Goal: Task Accomplishment & Management: Manage account settings

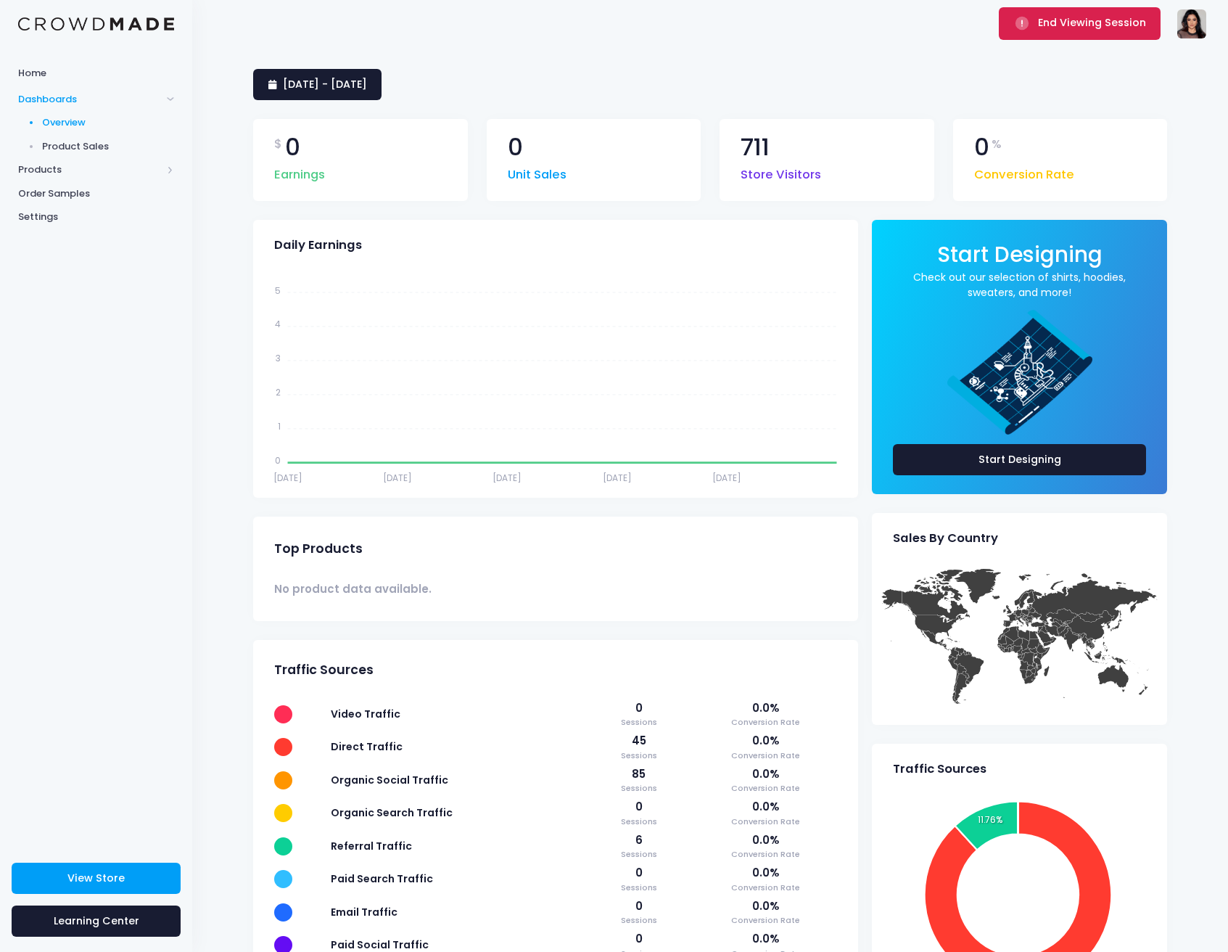
click at [1040, 36] on button "End Viewing Session" at bounding box center [1080, 23] width 162 height 32
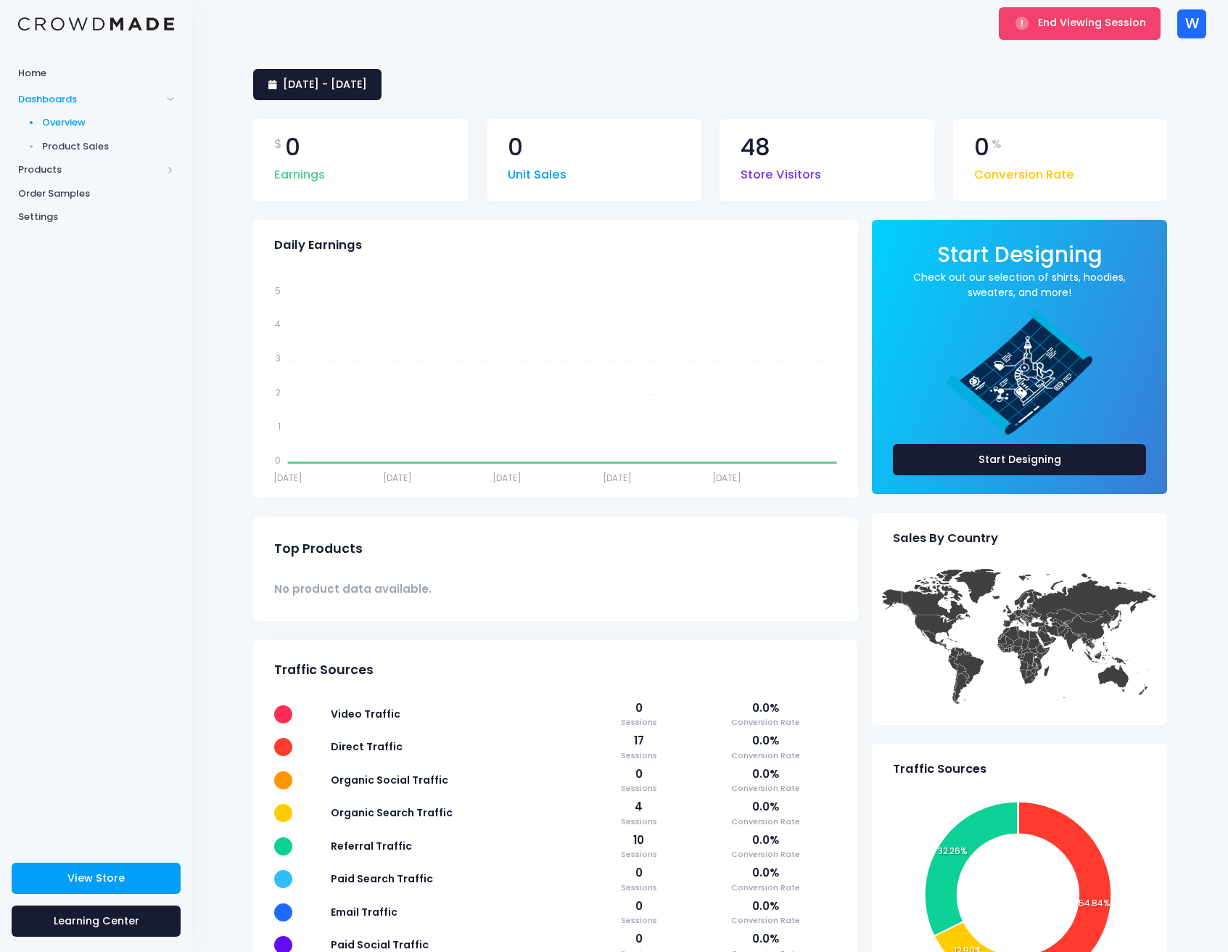
click at [1191, 30] on div "W" at bounding box center [1192, 23] width 29 height 29
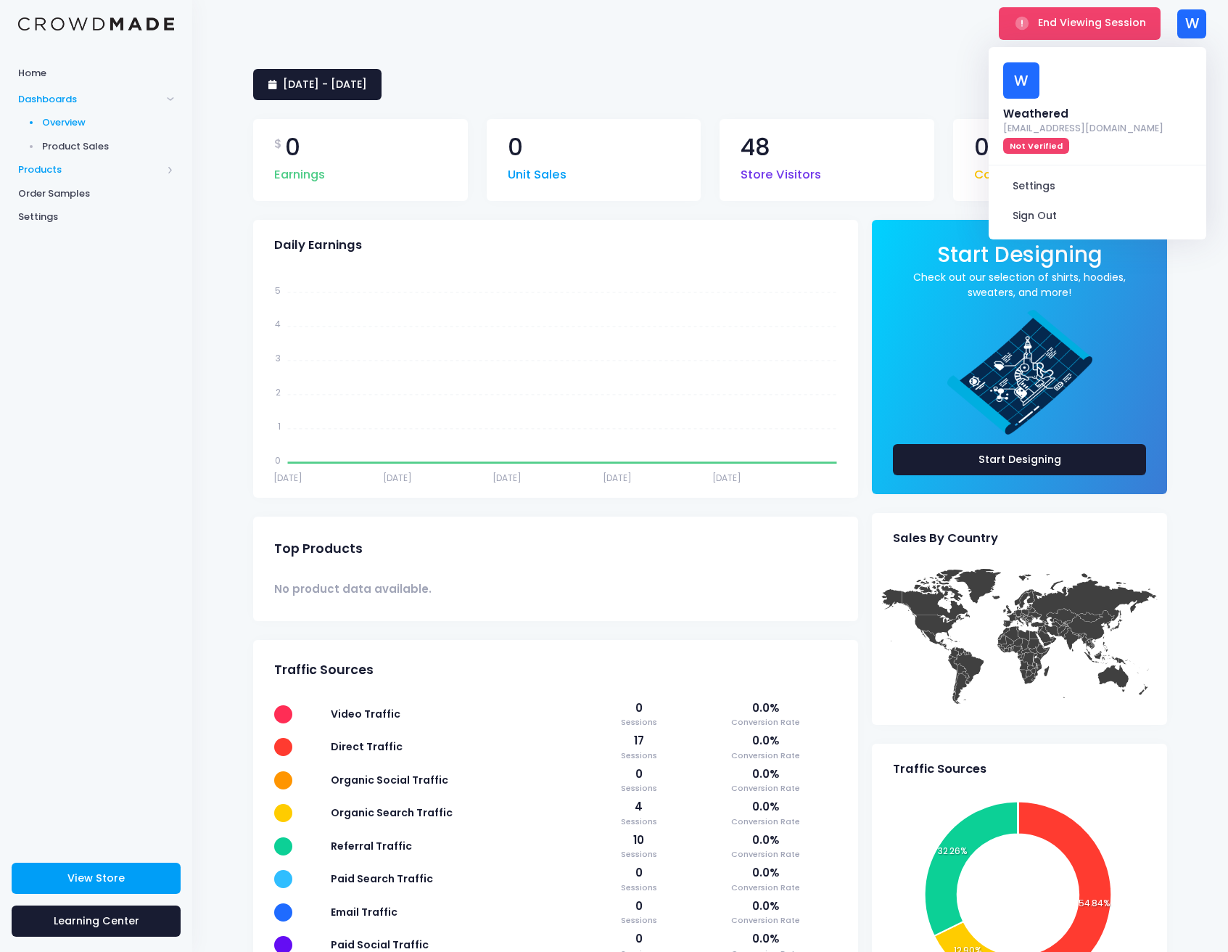
click at [134, 174] on span "Products" at bounding box center [90, 170] width 144 height 15
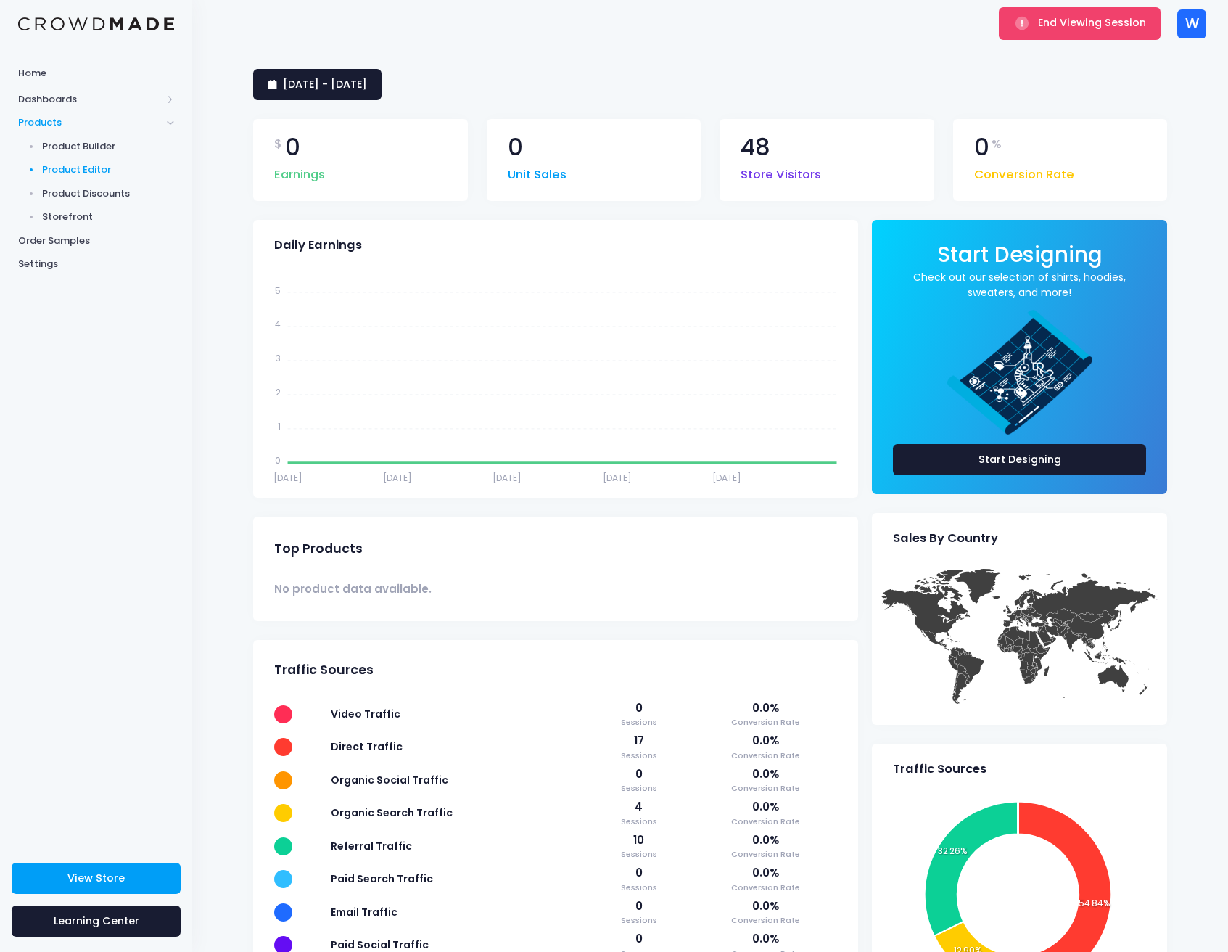
click at [110, 172] on span "Product Editor" at bounding box center [108, 170] width 133 height 15
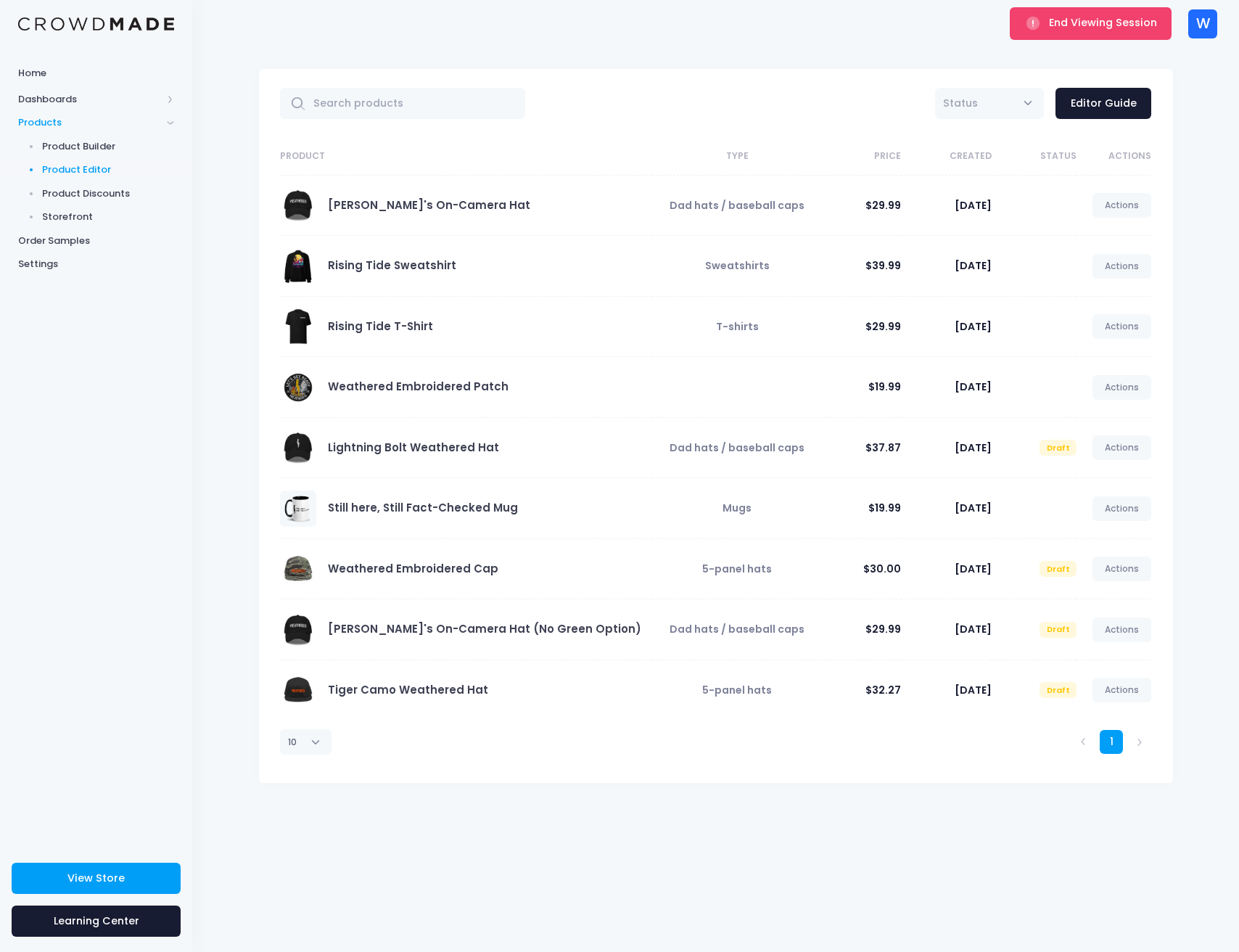
click at [1208, 41] on div "W W Weathered trip@balancemedia.tv Not Verified Settings Sign Out" at bounding box center [1202, 23] width 29 height 47
click at [1207, 34] on div "W" at bounding box center [1202, 23] width 29 height 29
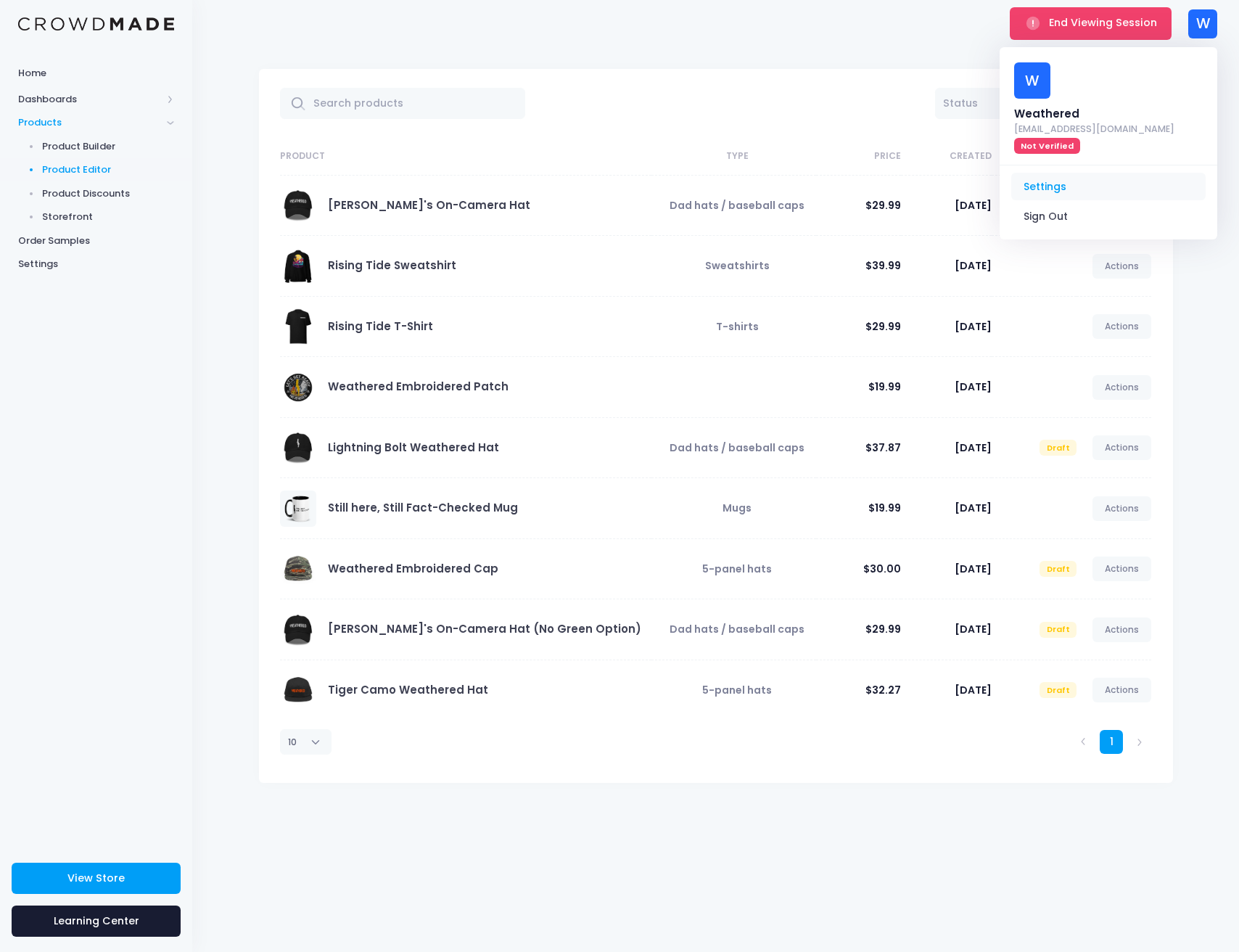
click at [1042, 173] on link "Settings" at bounding box center [1108, 187] width 194 height 28
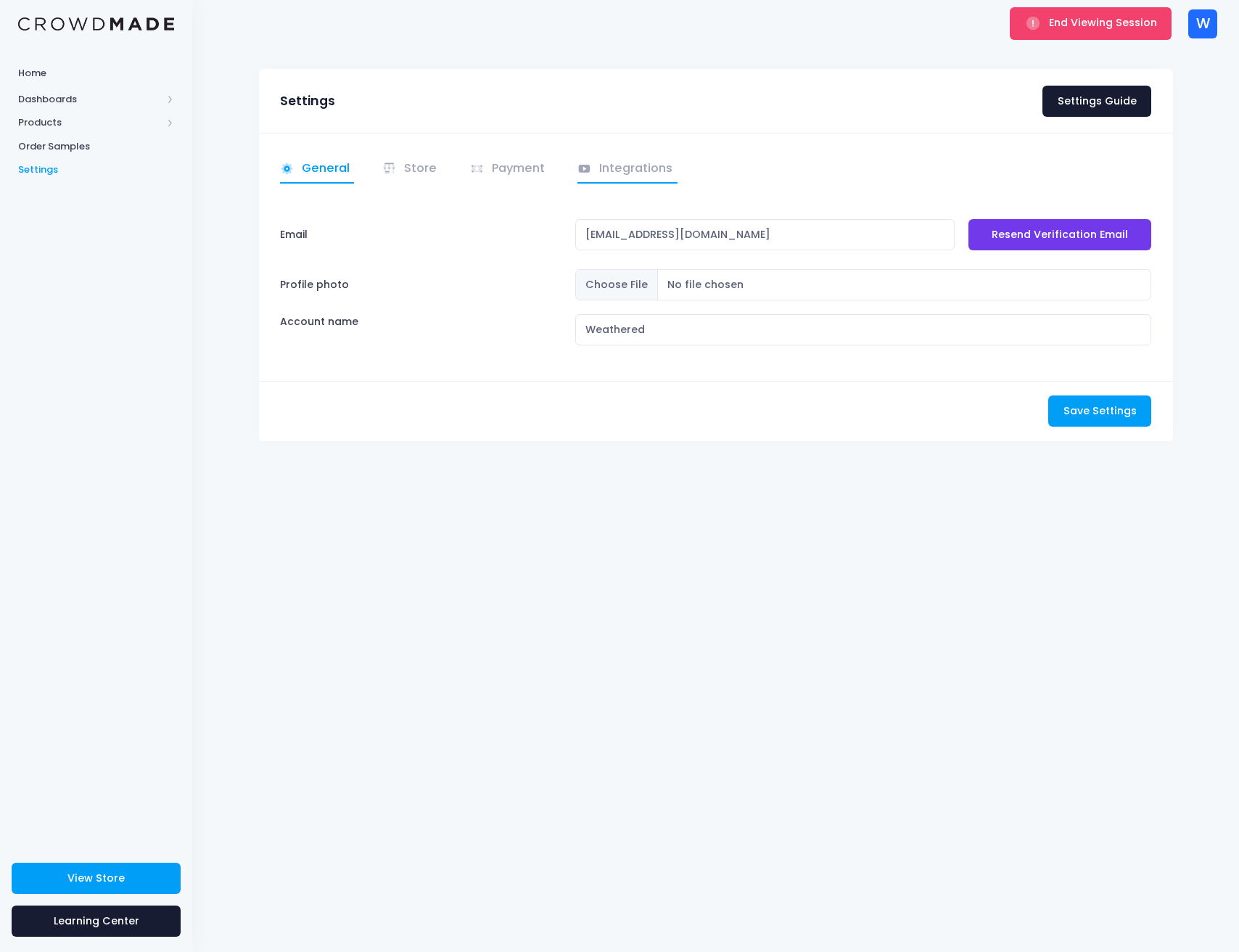
click at [621, 164] on link "Integrations" at bounding box center [628, 169] width 100 height 28
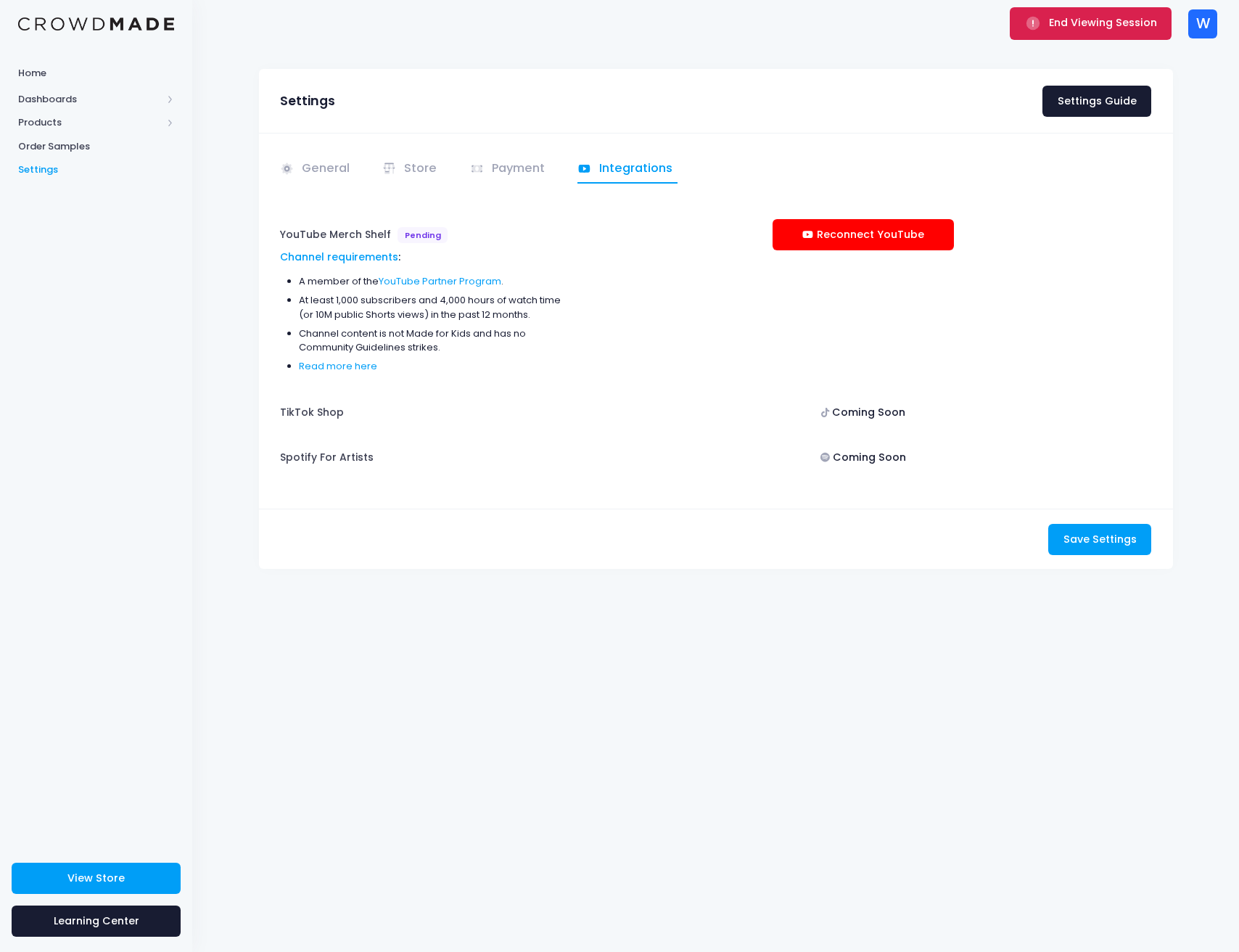
click at [1058, 27] on span "End Viewing Session" at bounding box center [1103, 22] width 108 height 15
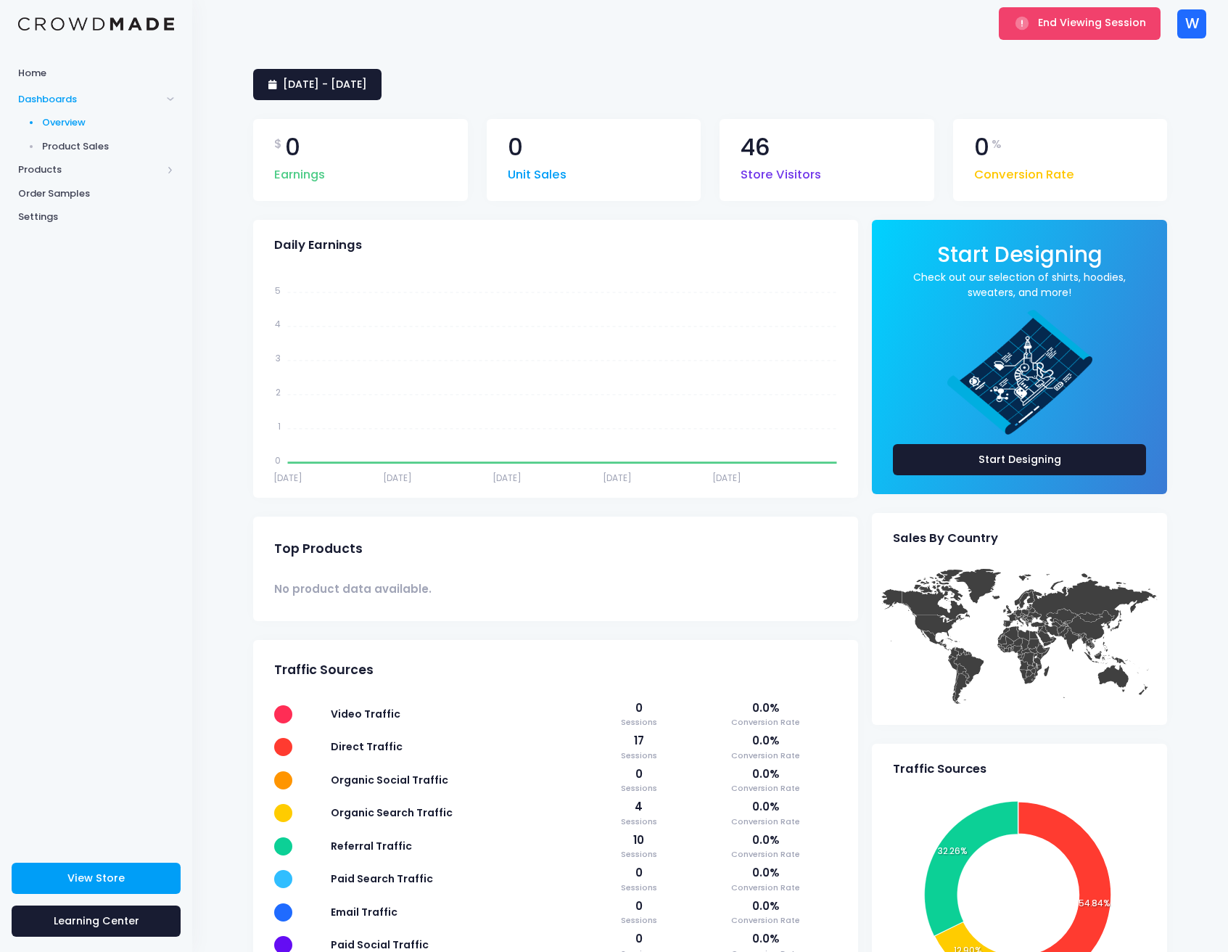
click at [128, 861] on div "View Store Learning Center" at bounding box center [96, 902] width 192 height 102
click at [131, 866] on link "View Store" at bounding box center [96, 878] width 169 height 31
click at [120, 173] on span "Products" at bounding box center [90, 170] width 144 height 15
click at [84, 219] on span "Storefront" at bounding box center [108, 217] width 133 height 15
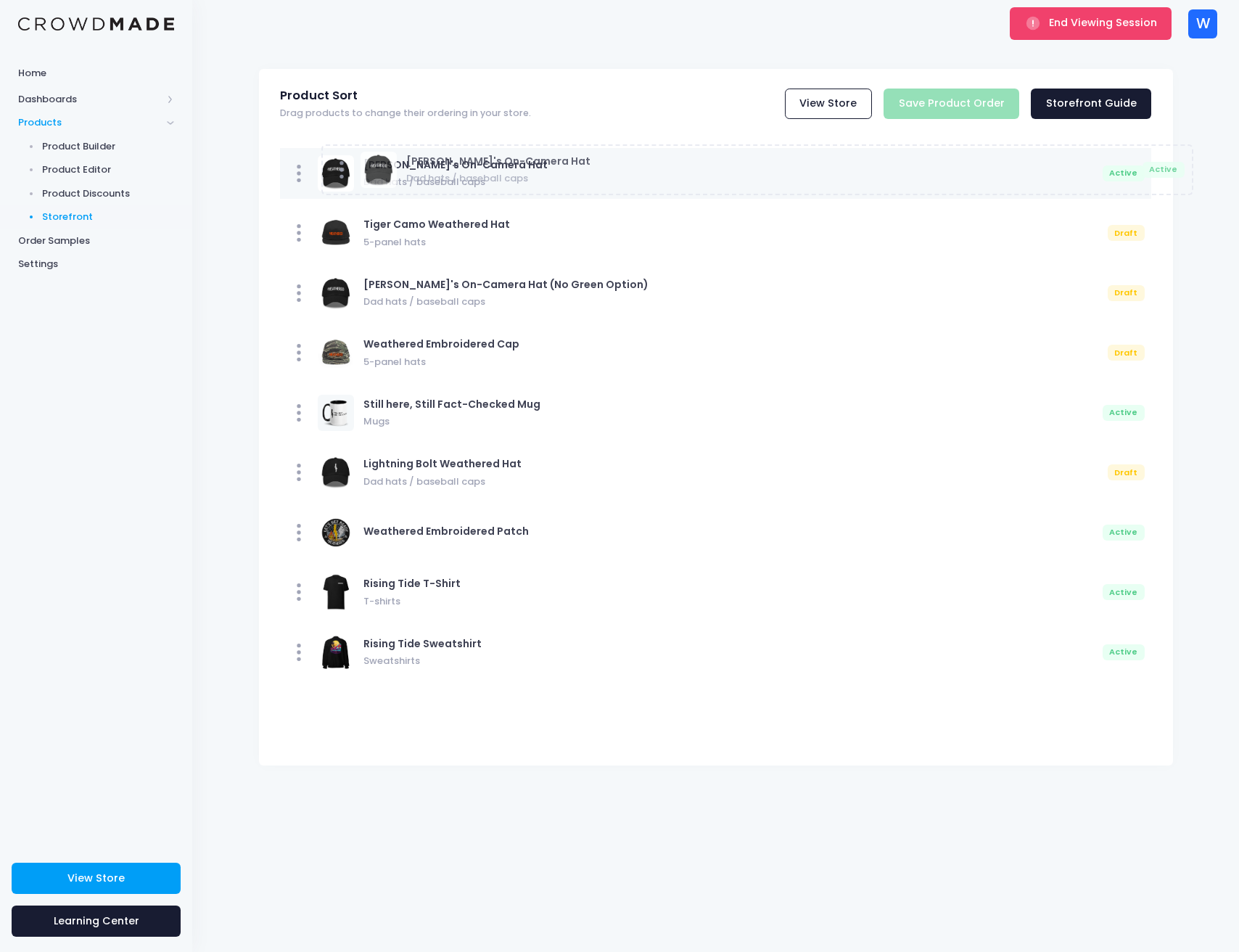
drag, startPoint x: 377, startPoint y: 654, endPoint x: 419, endPoint y: 172, distance: 484.2
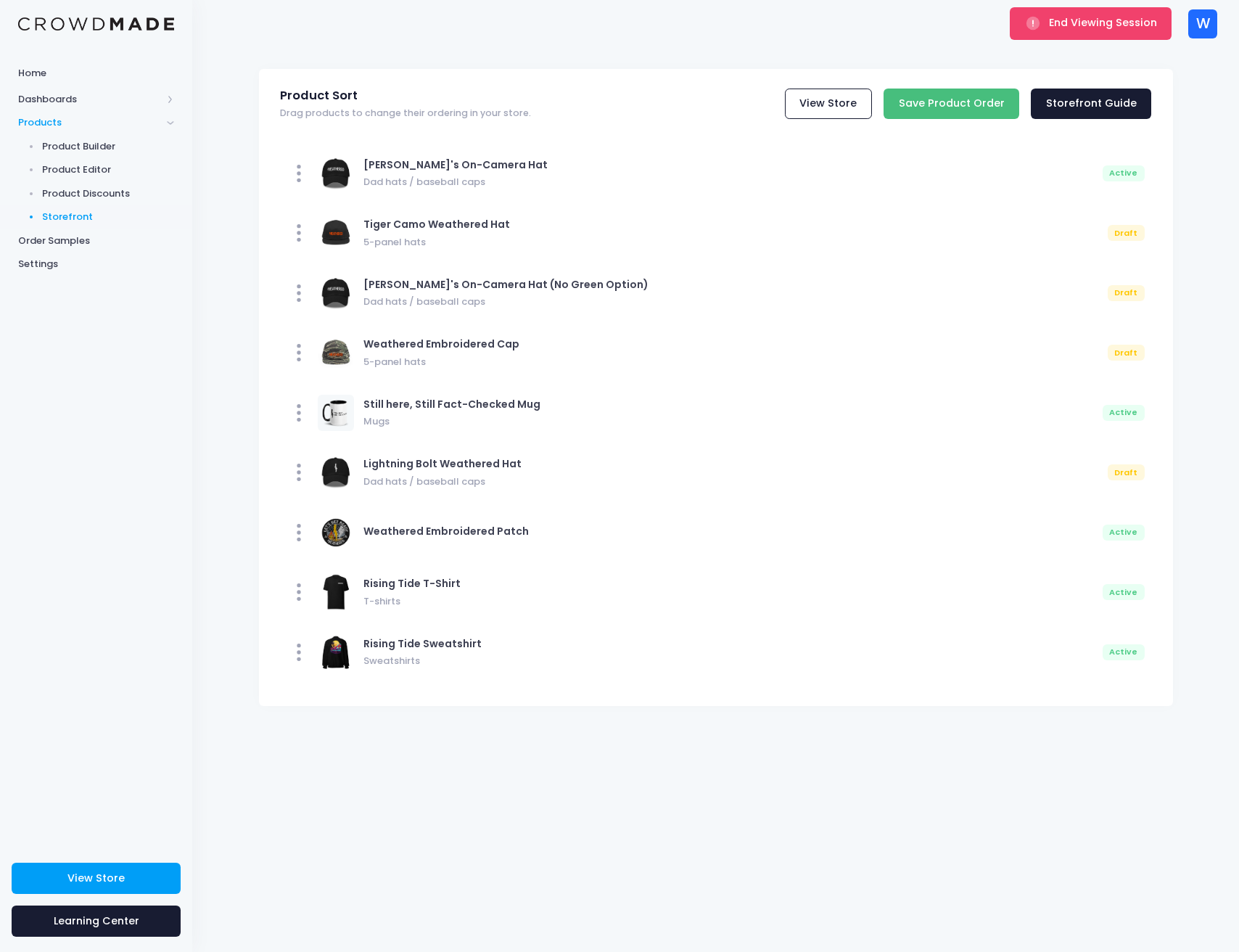
click at [986, 107] on input "Save Product Order" at bounding box center [952, 104] width 136 height 31
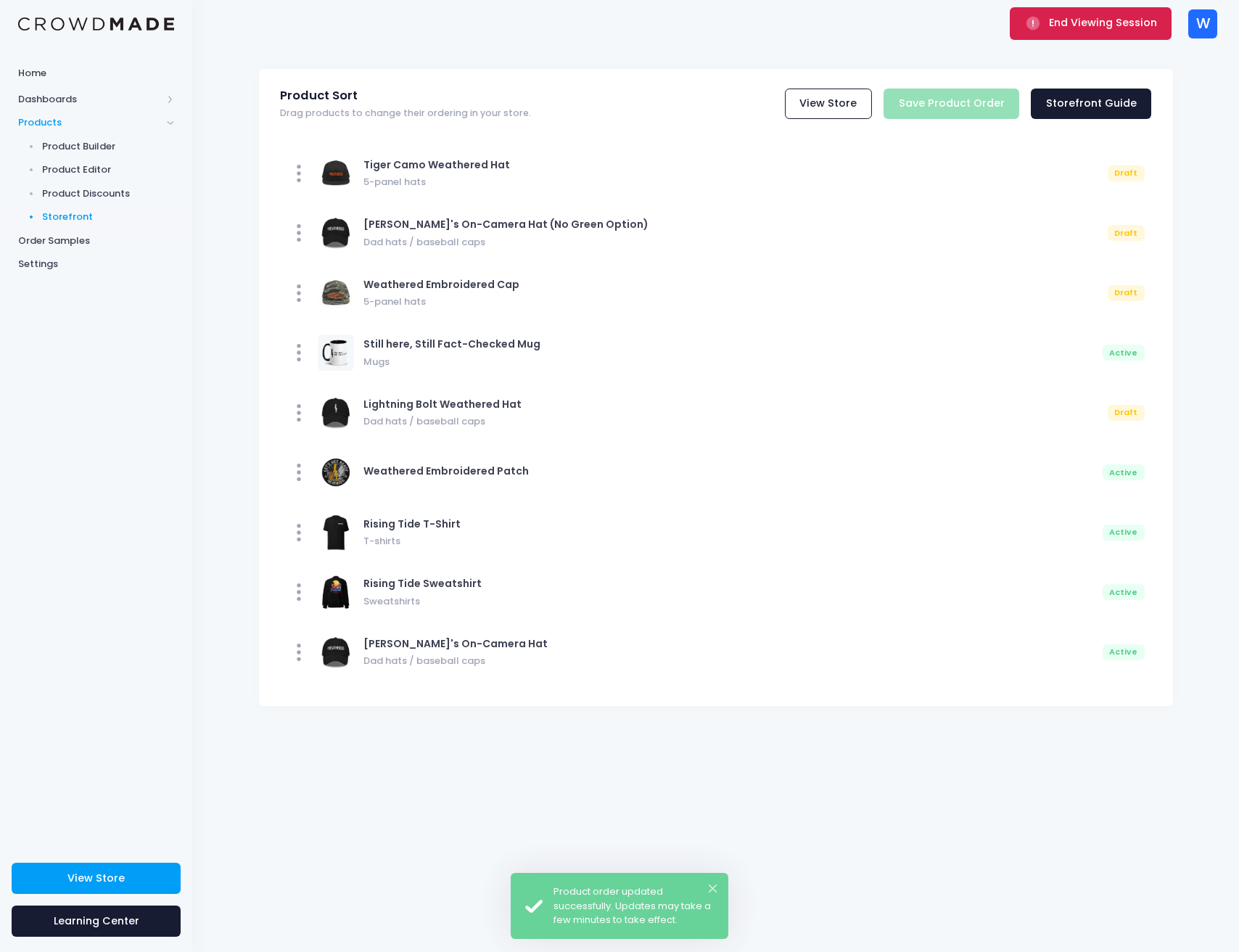
click at [1077, 19] on span "End Viewing Session" at bounding box center [1103, 22] width 108 height 15
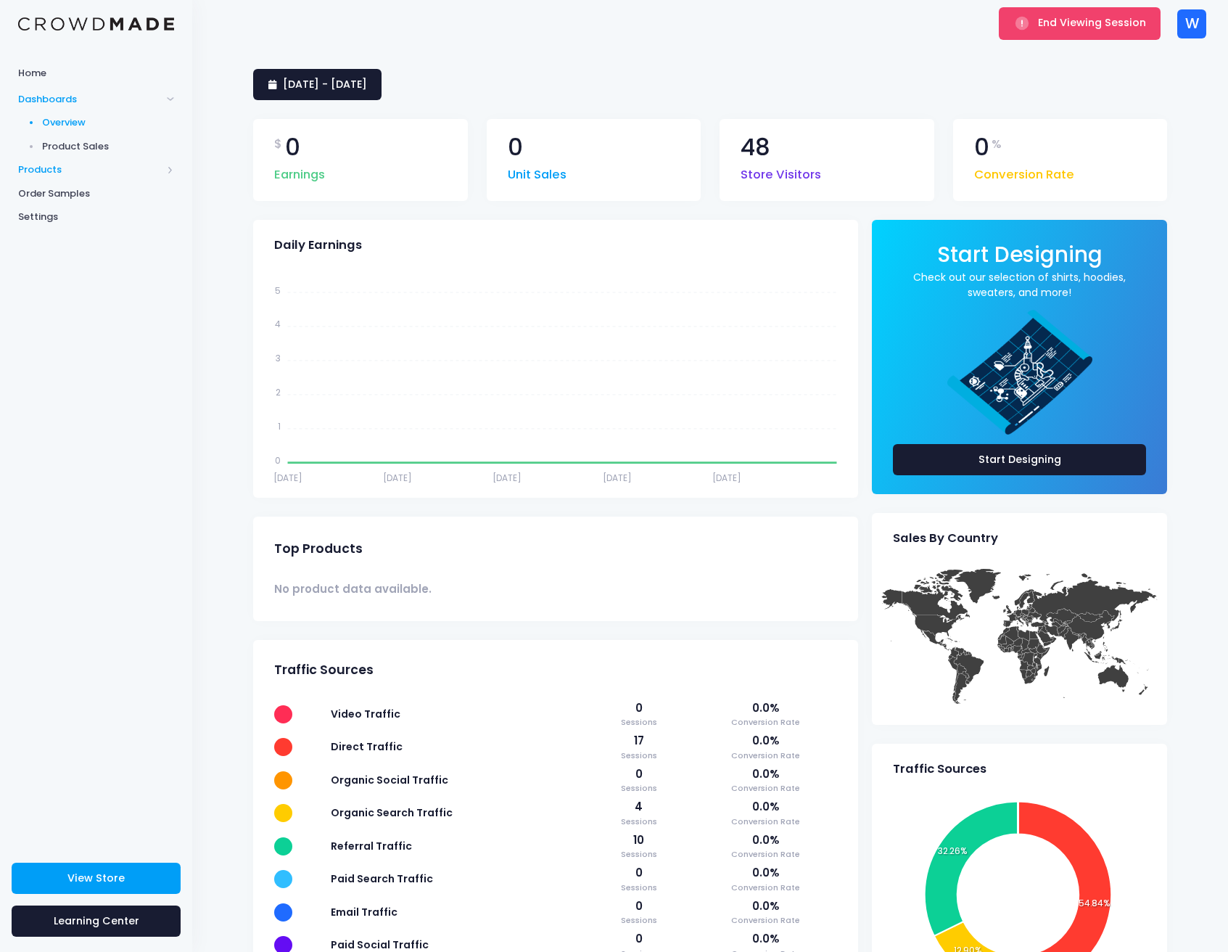
click at [65, 163] on span "Products" at bounding box center [90, 170] width 144 height 15
click at [97, 210] on span "Storefront" at bounding box center [108, 217] width 133 height 15
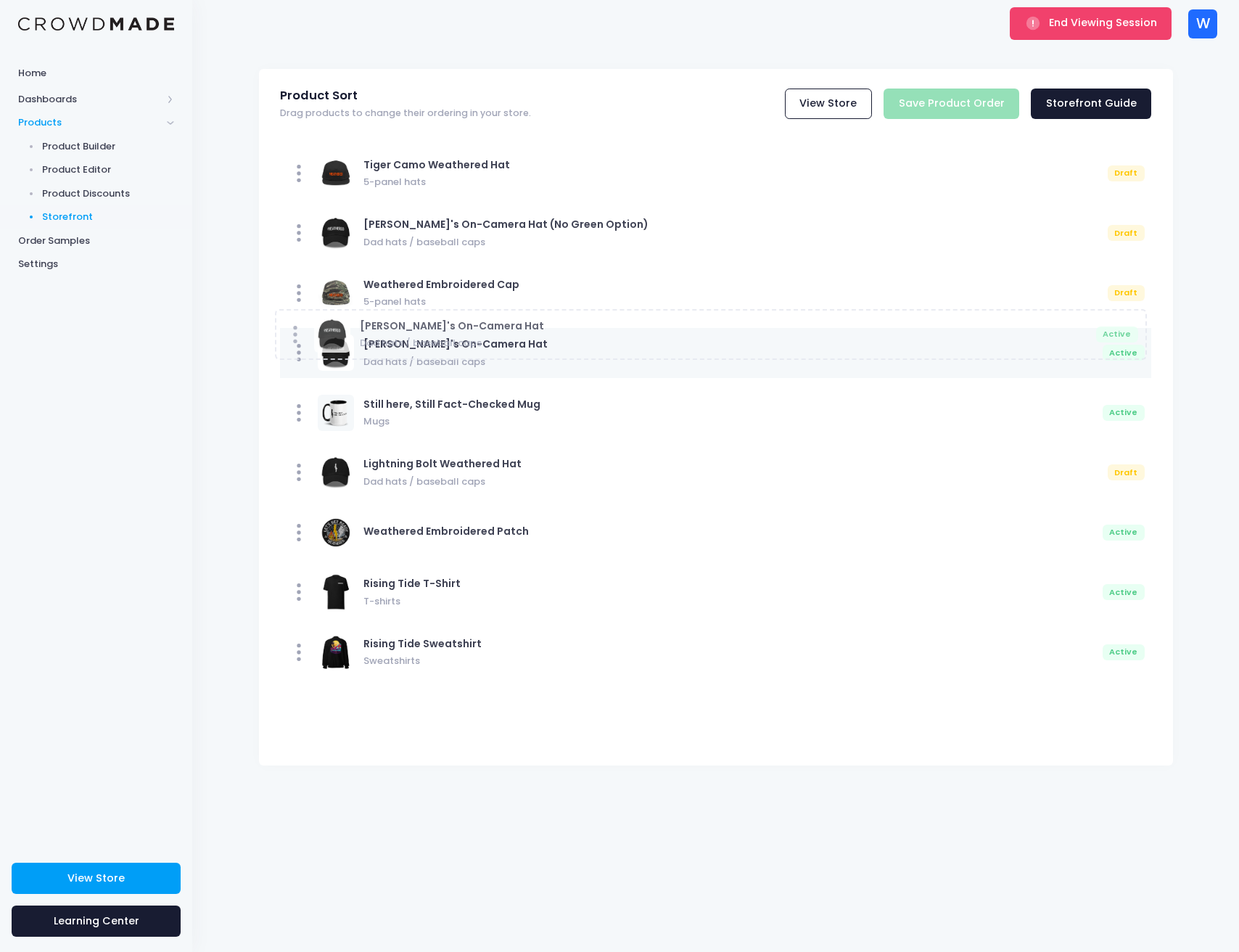
drag, startPoint x: 451, startPoint y: 662, endPoint x: 445, endPoint y: 345, distance: 317.8
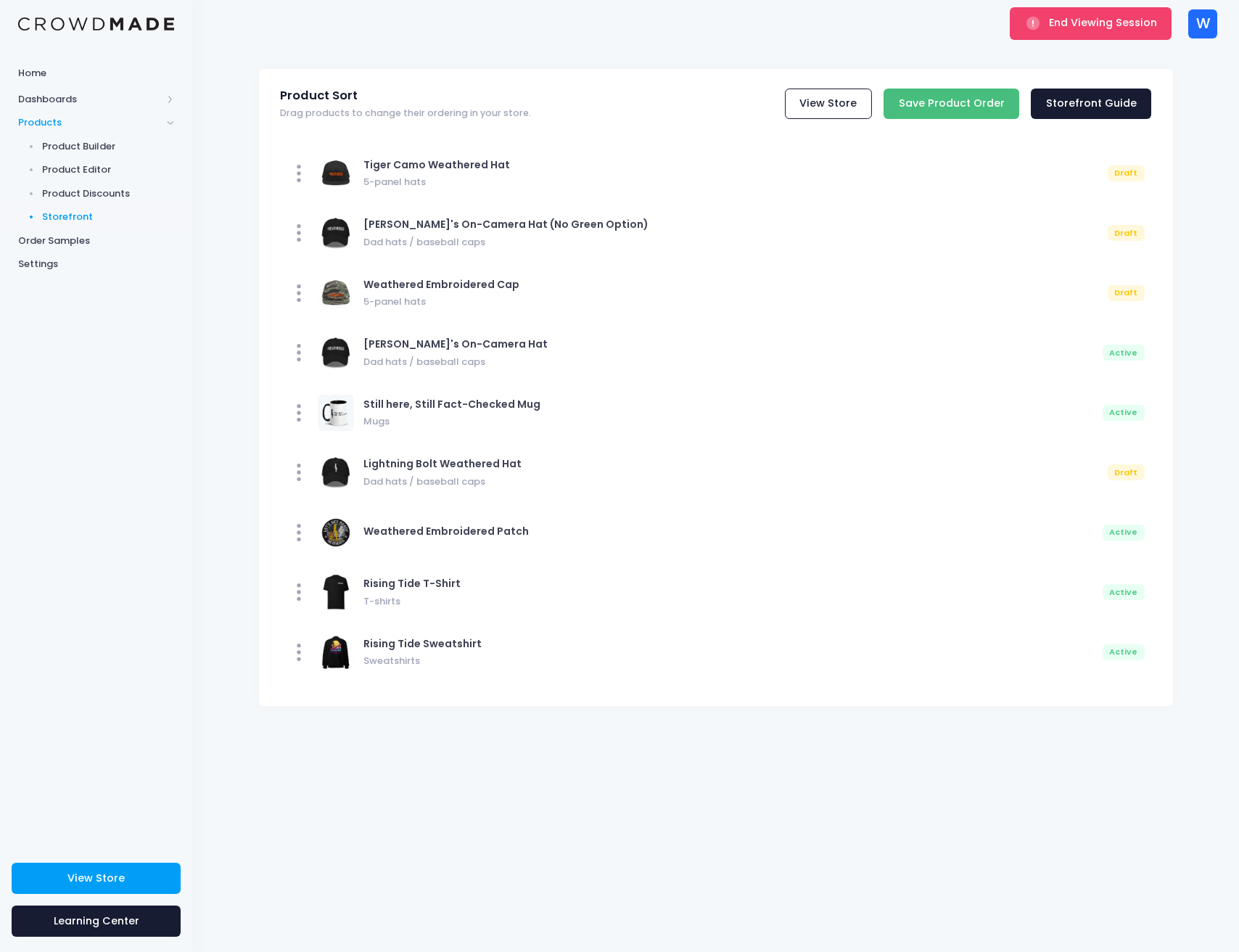
click at [984, 105] on input "Save Product Order" at bounding box center [952, 104] width 136 height 31
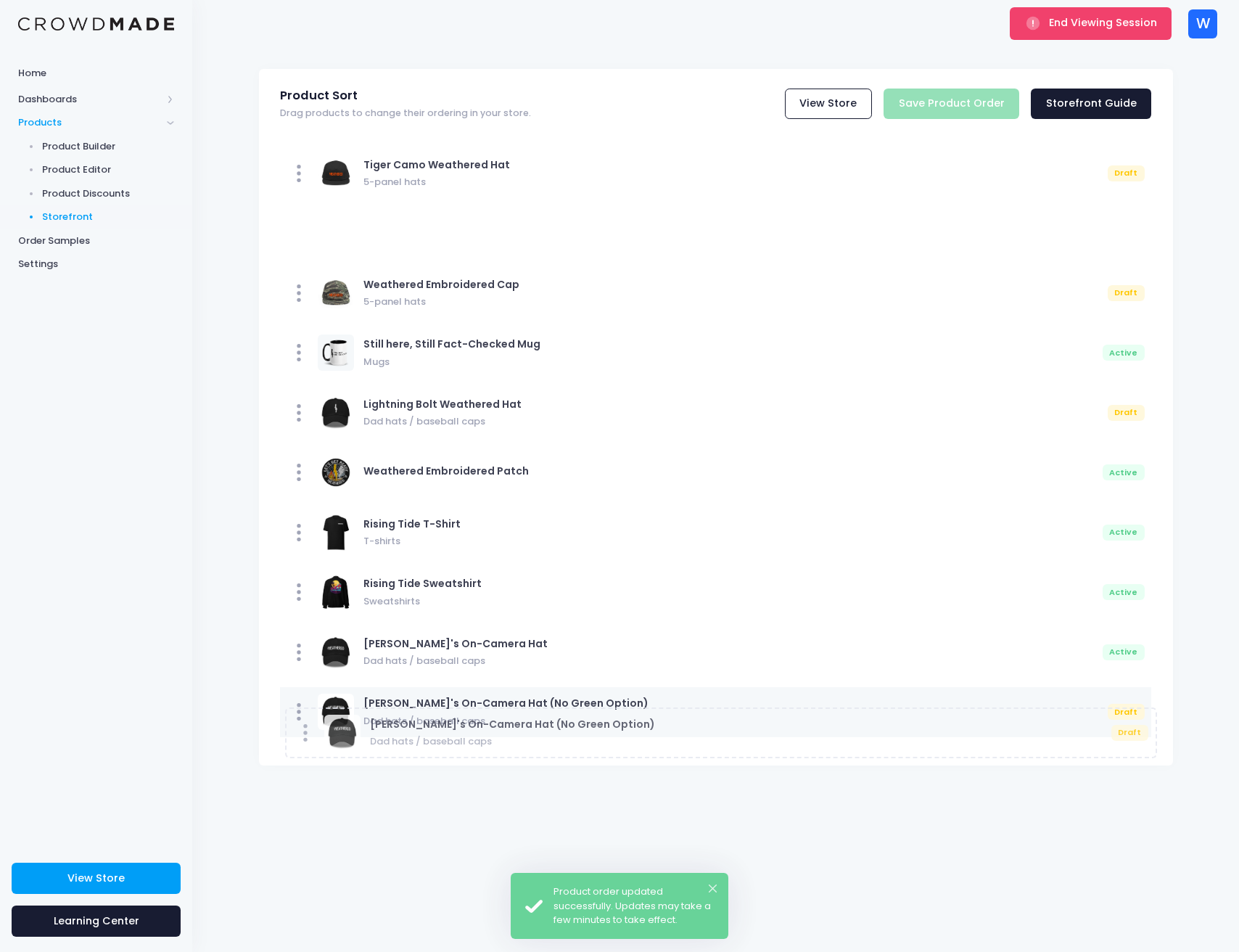
drag, startPoint x: 552, startPoint y: 234, endPoint x: 557, endPoint y: 733, distance: 499.2
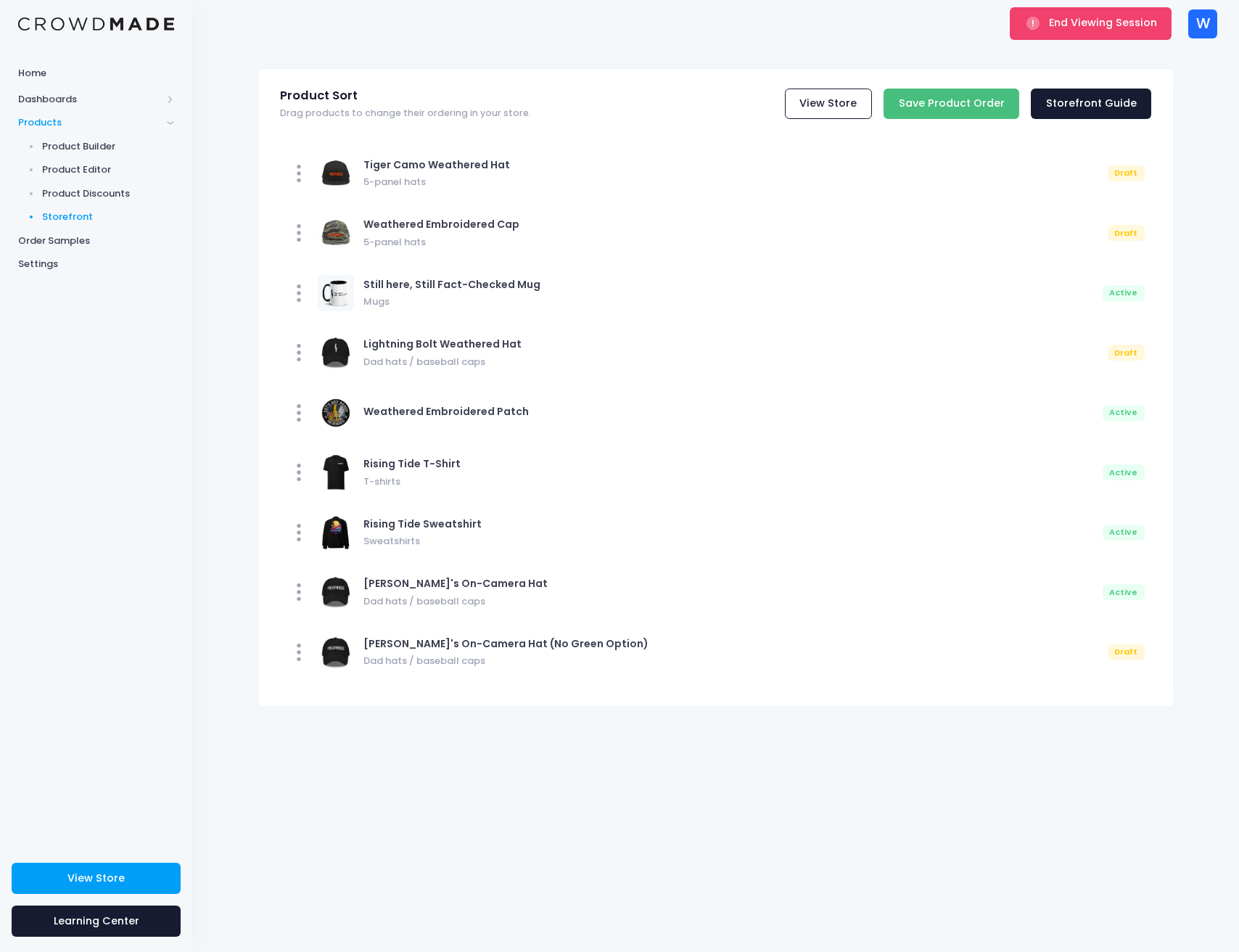
click at [1018, 102] on input "Save Product Order" at bounding box center [952, 104] width 136 height 31
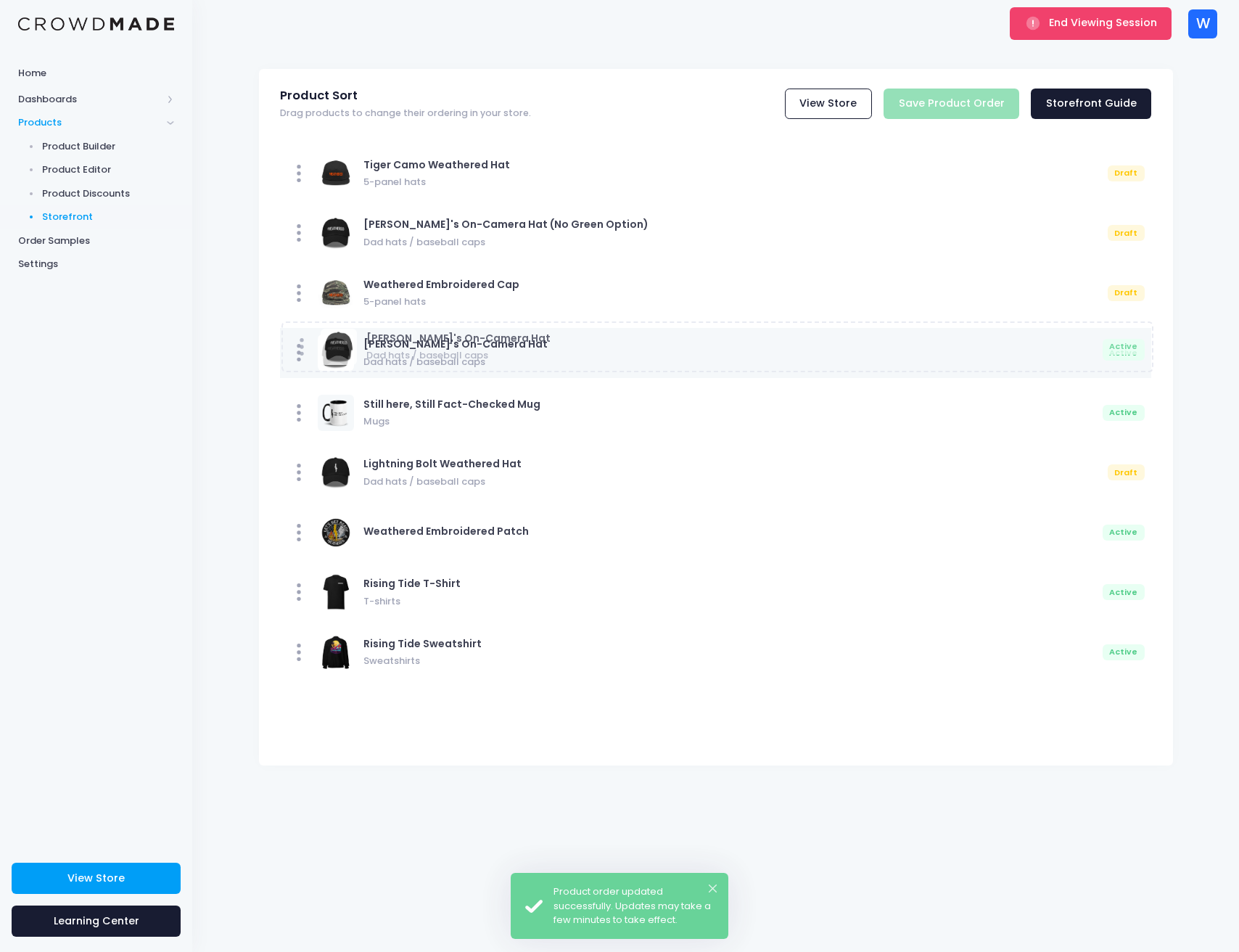
drag, startPoint x: 419, startPoint y: 665, endPoint x: 420, endPoint y: 334, distance: 330.8
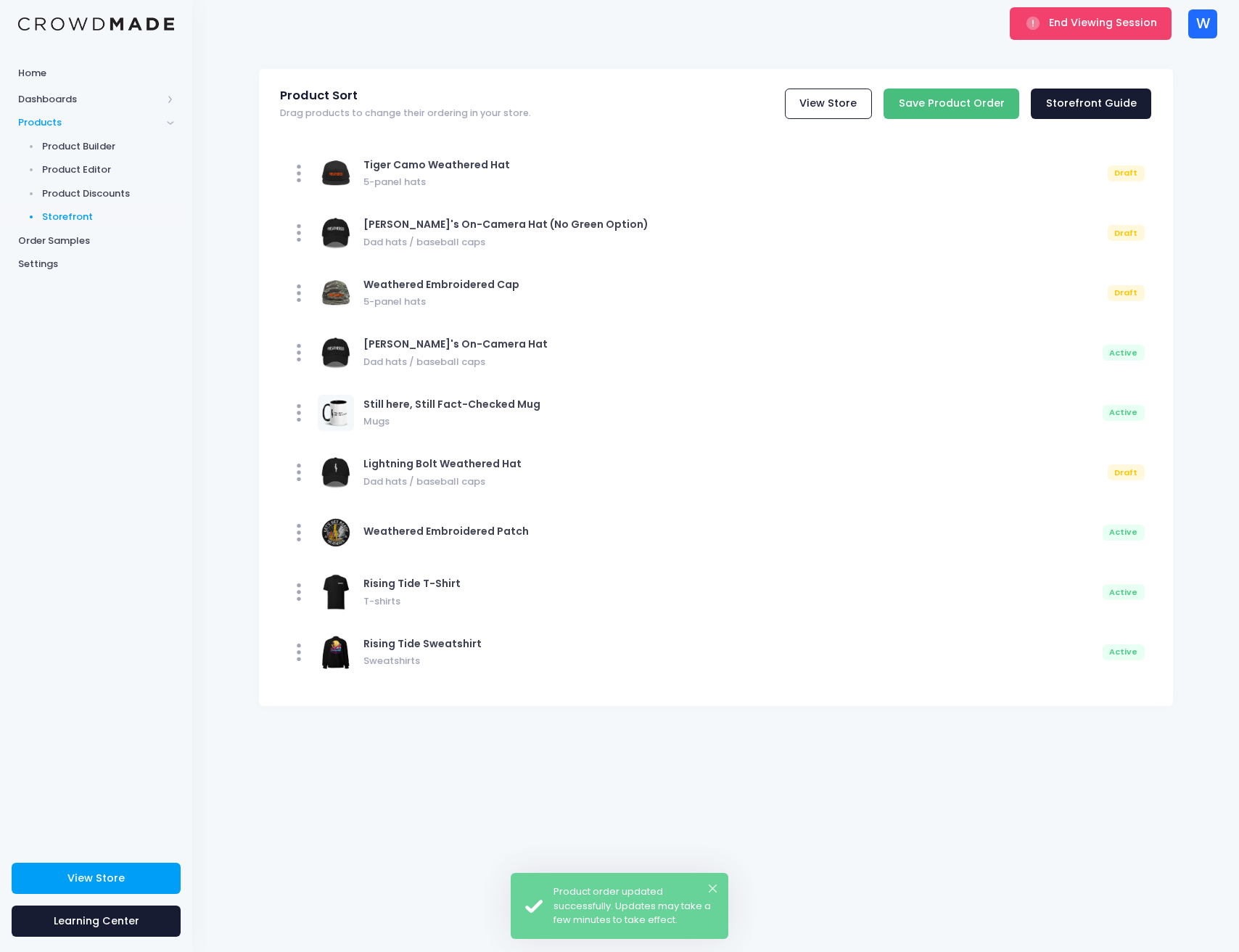
click at [936, 110] on input "Save Product Order" at bounding box center [952, 104] width 136 height 31
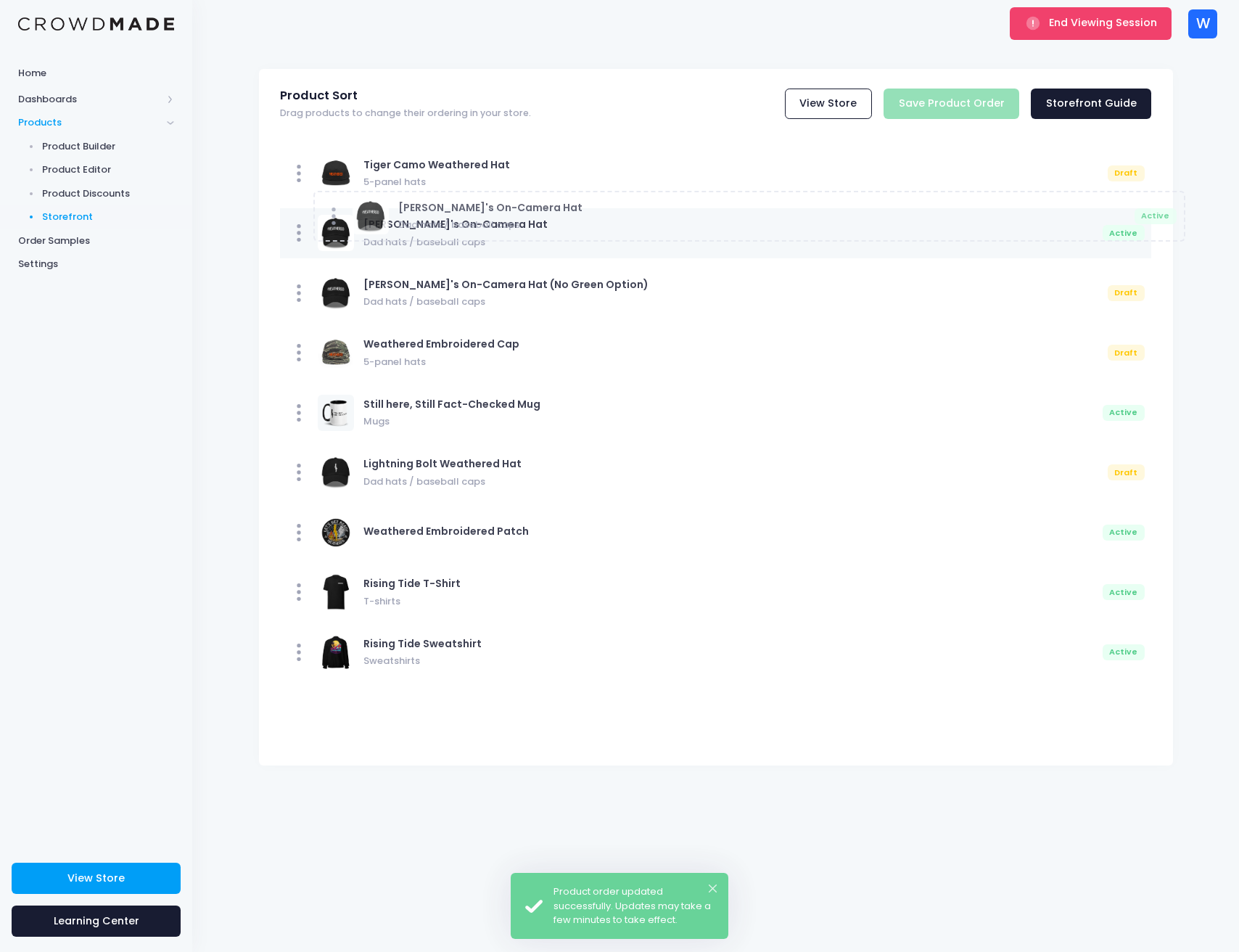
drag, startPoint x: 465, startPoint y: 659, endPoint x: 498, endPoint y: 223, distance: 437.3
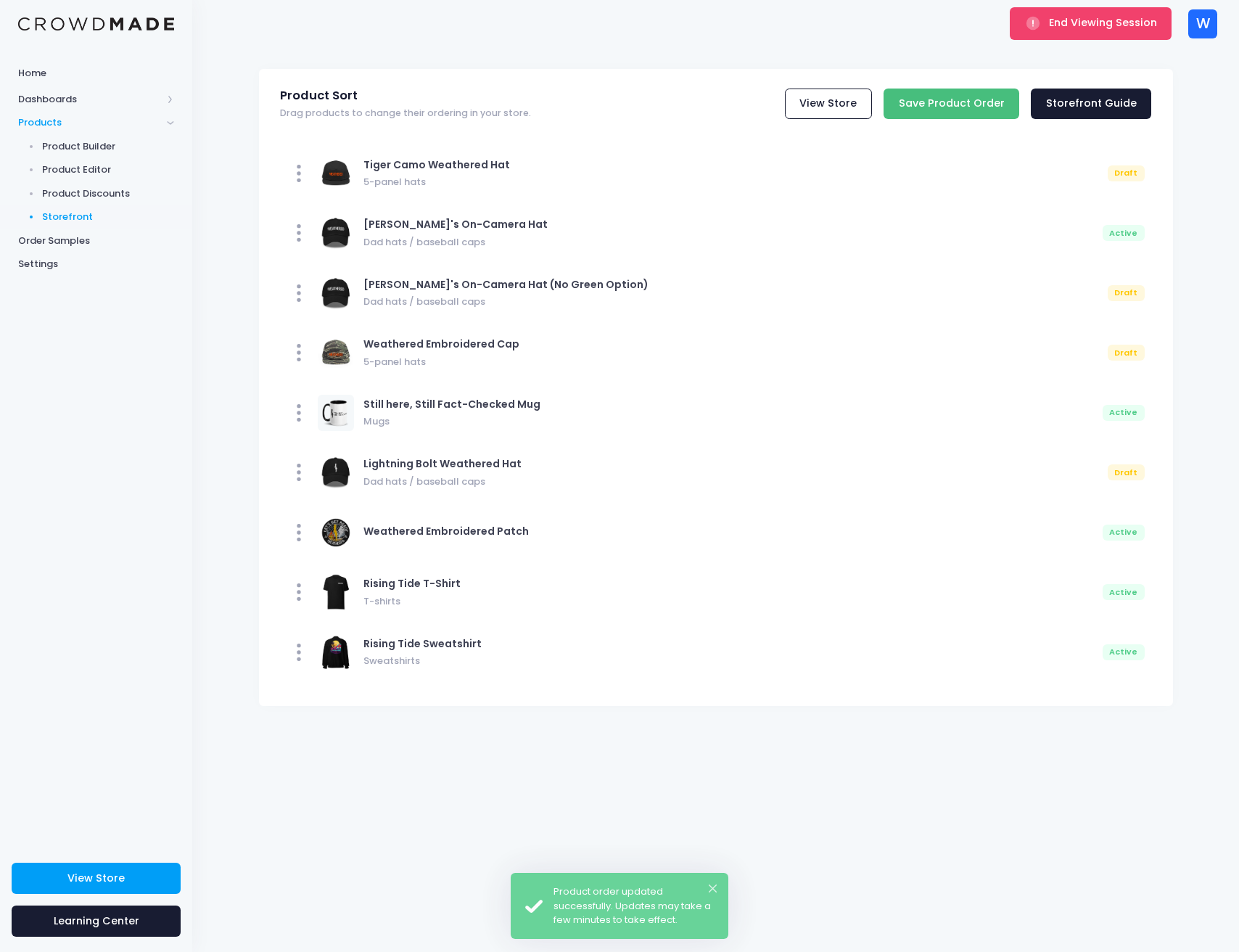
click at [957, 117] on input "Save Product Order" at bounding box center [952, 104] width 136 height 31
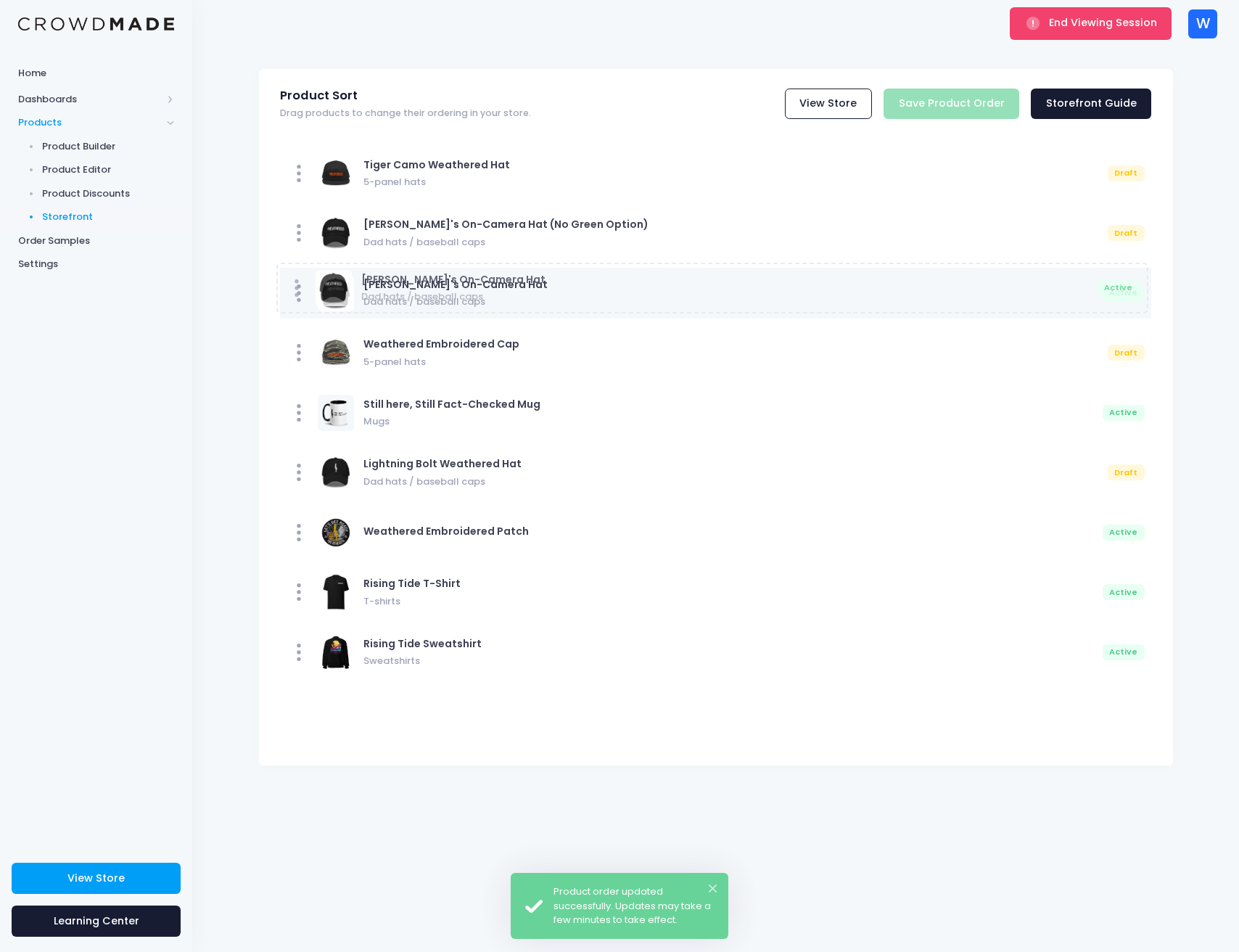
drag, startPoint x: 541, startPoint y: 655, endPoint x: 538, endPoint y: 270, distance: 385.3
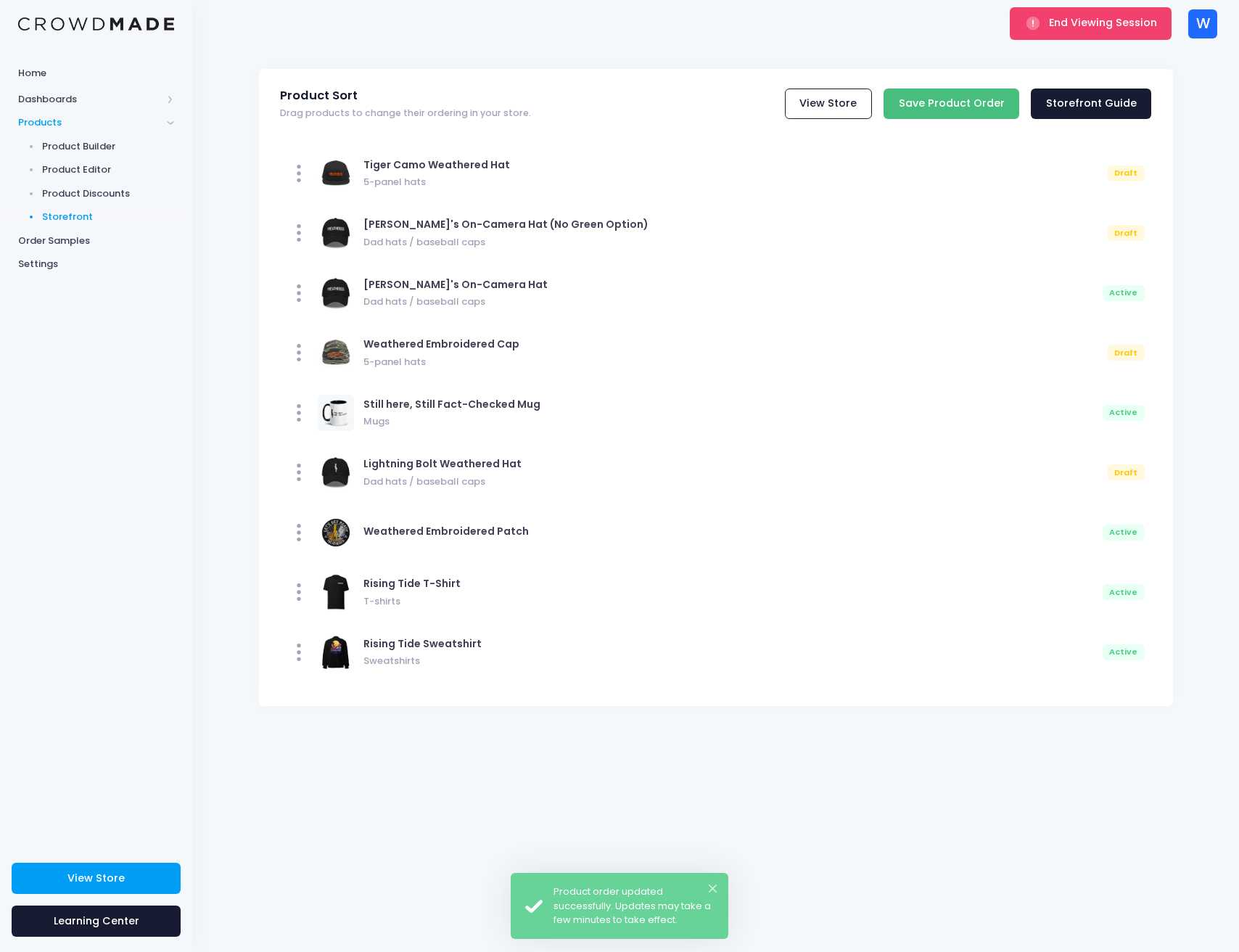
click at [936, 110] on input "Save Product Order" at bounding box center [952, 104] width 136 height 31
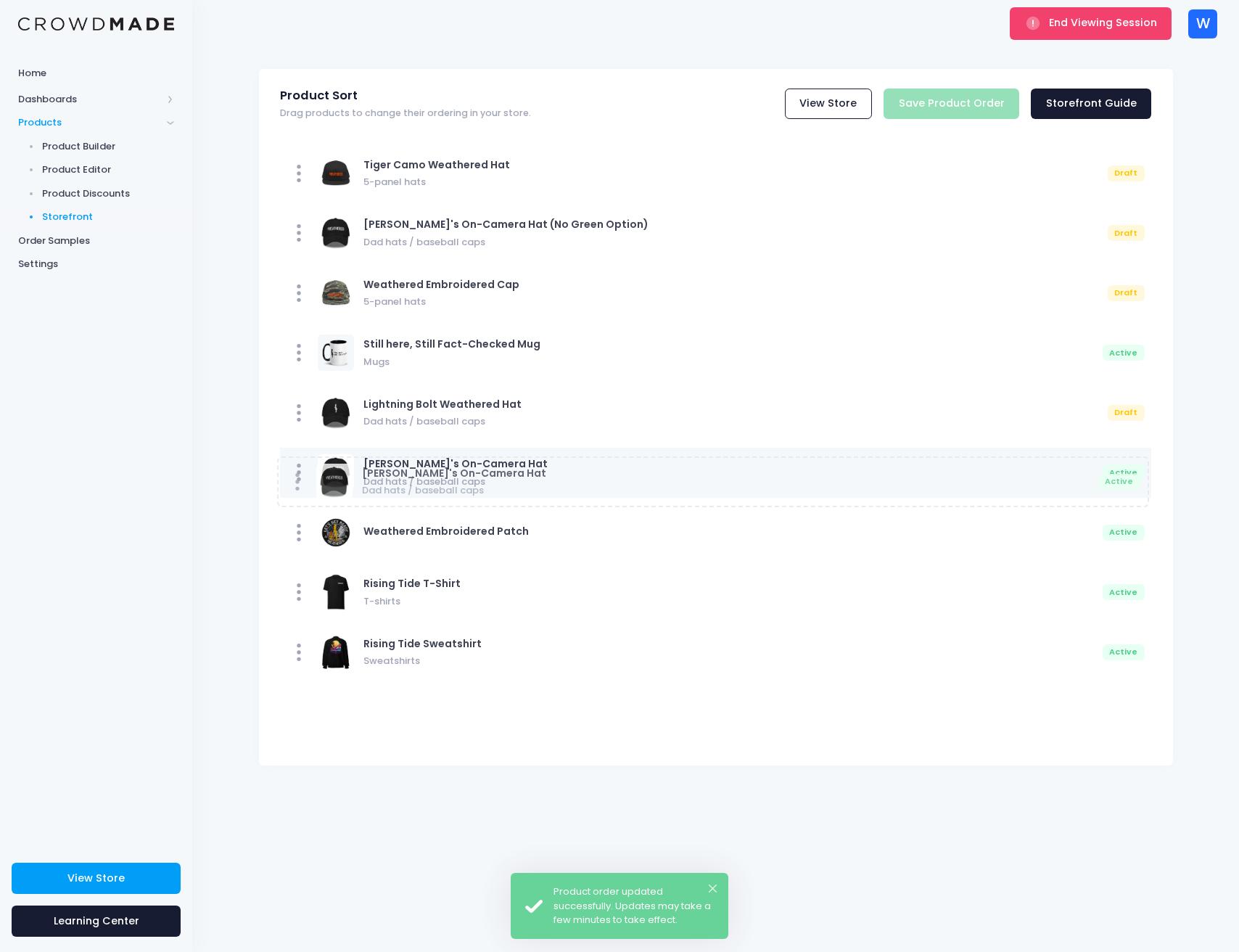
drag, startPoint x: 521, startPoint y: 648, endPoint x: 519, endPoint y: 277, distance: 370.7
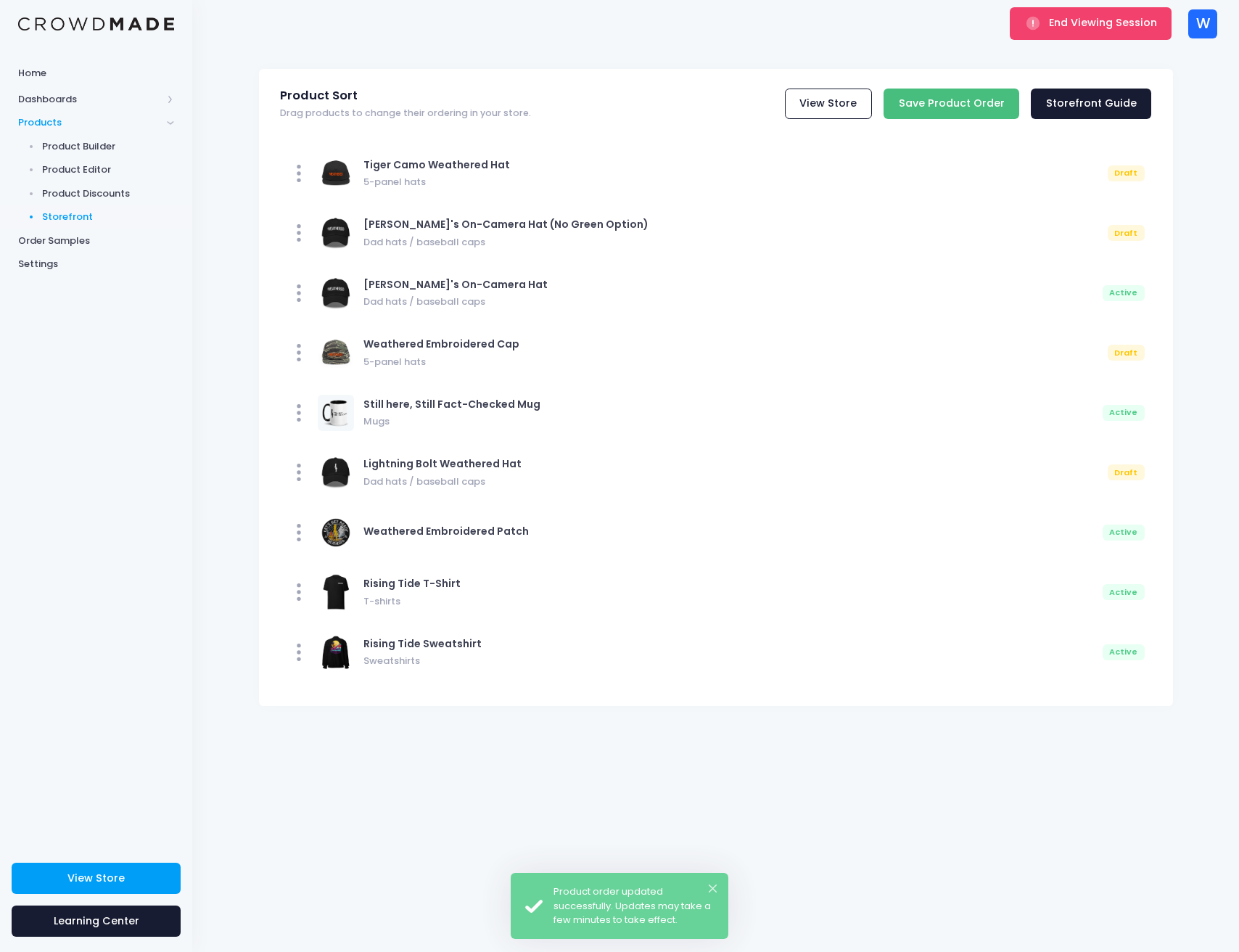
click at [960, 102] on input "Save Product Order" at bounding box center [952, 104] width 136 height 31
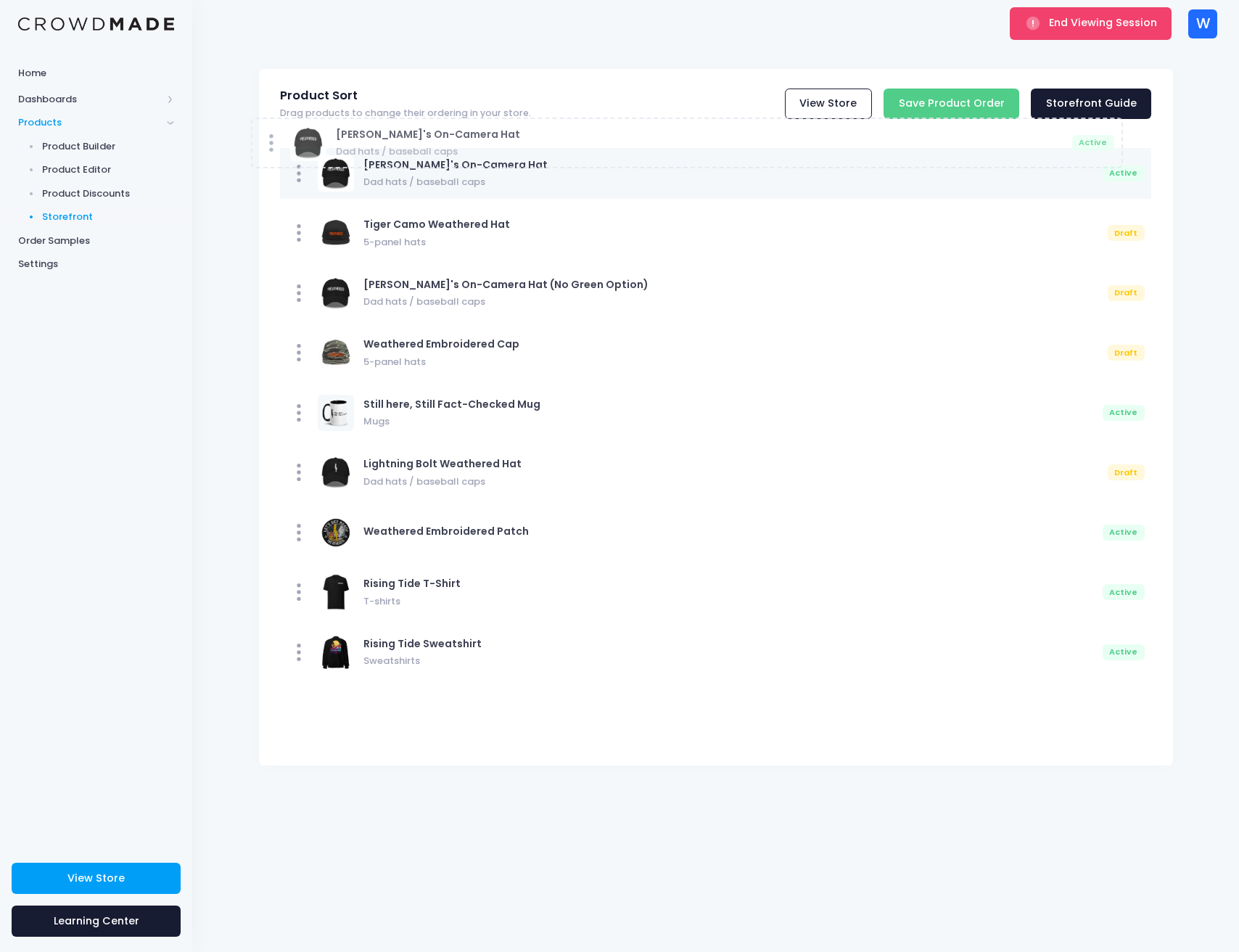
drag, startPoint x: 303, startPoint y: 657, endPoint x: 274, endPoint y: 147, distance: 510.1
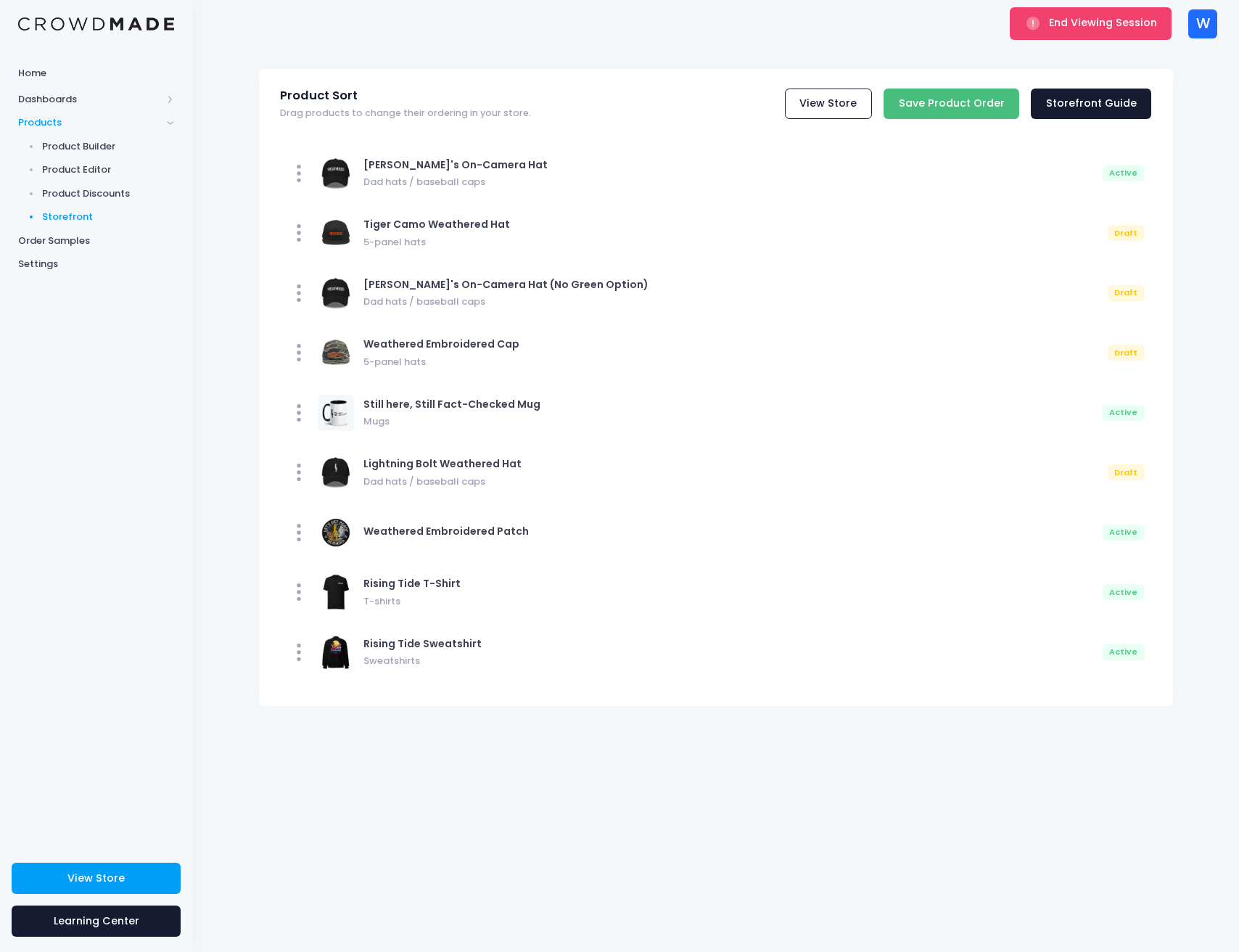
click at [981, 102] on input "Save Product Order" at bounding box center [952, 104] width 136 height 31
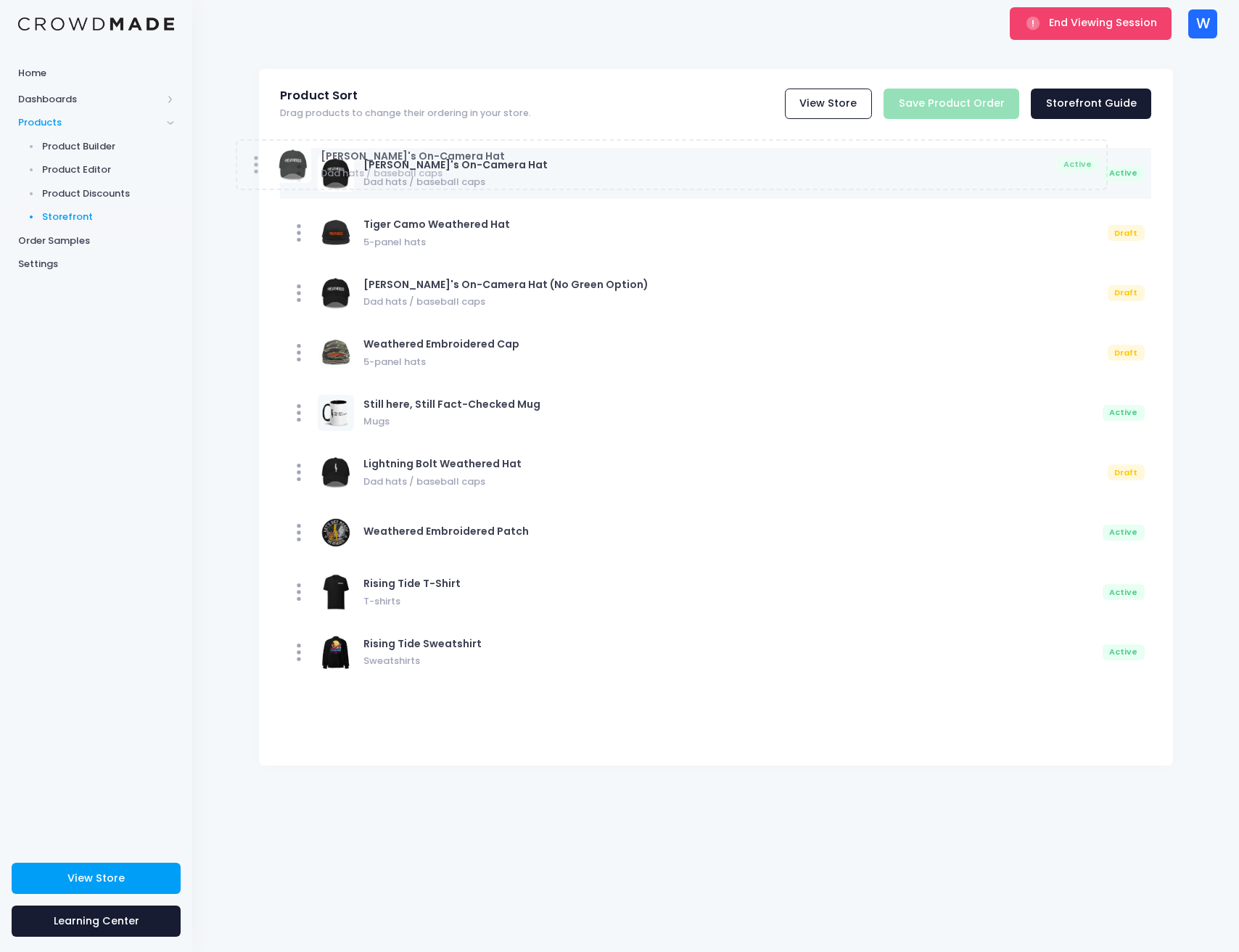
drag, startPoint x: 637, startPoint y: 646, endPoint x: 593, endPoint y: 159, distance: 489.5
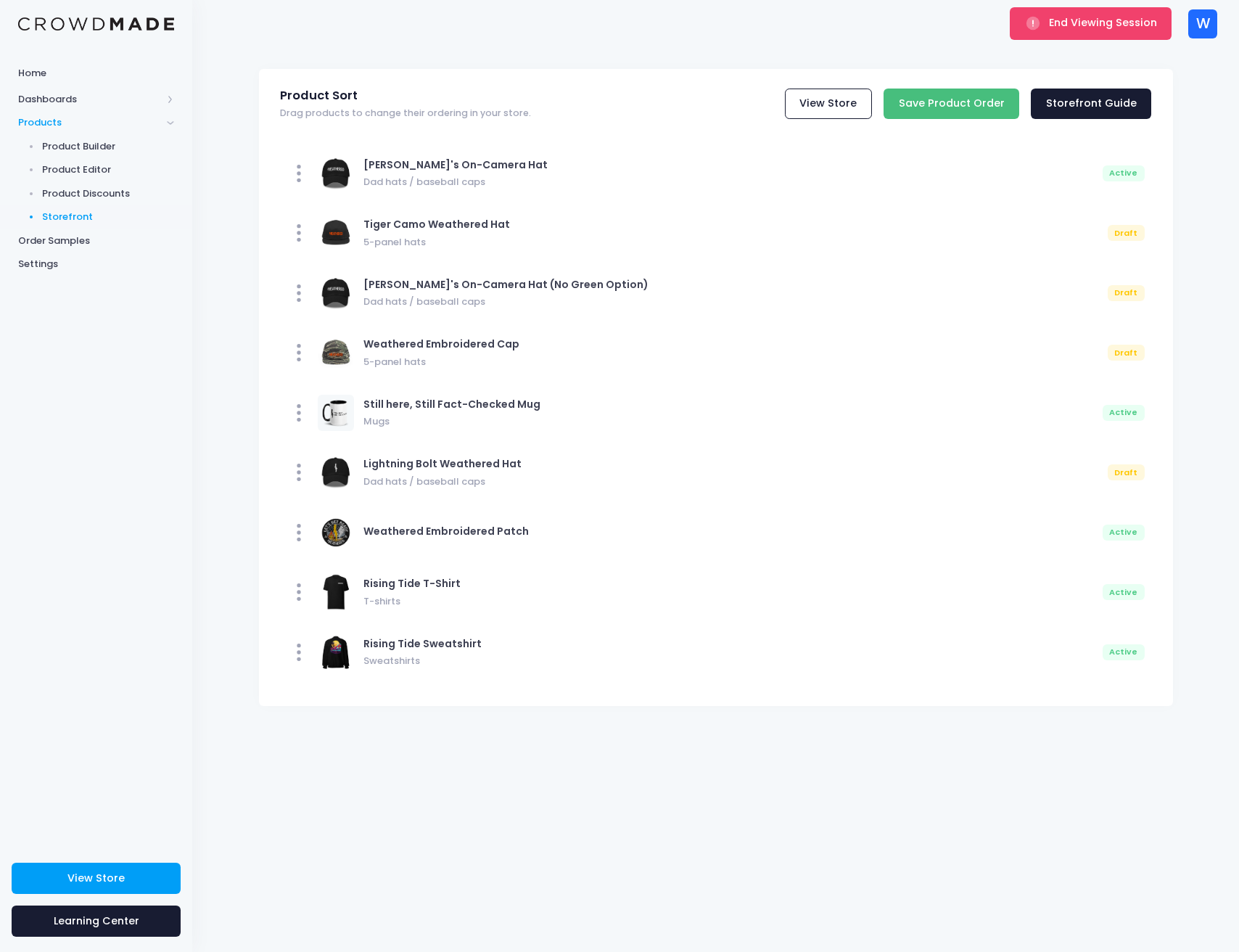
click at [940, 104] on input "Save Product Order" at bounding box center [952, 104] width 136 height 31
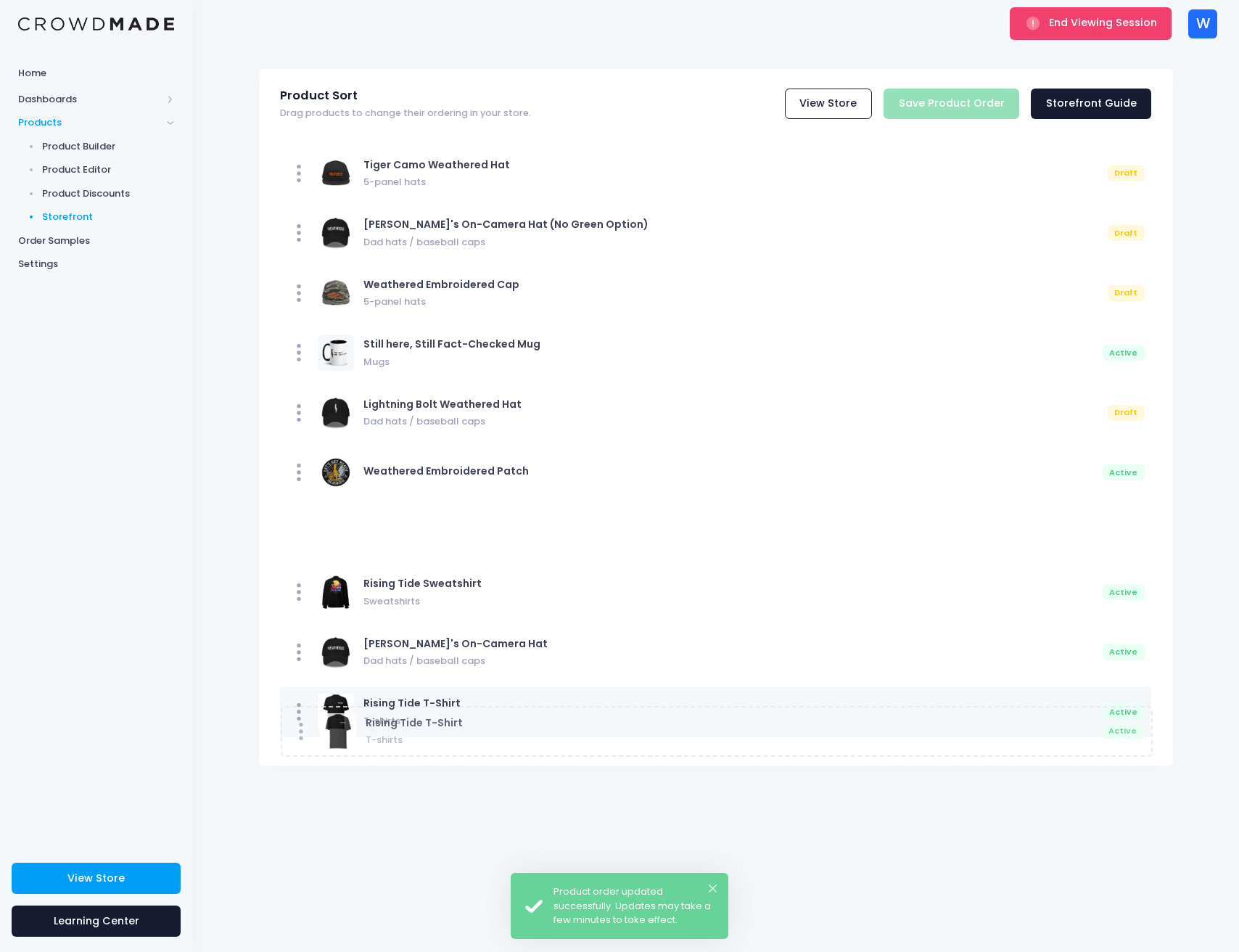
drag, startPoint x: 504, startPoint y: 521, endPoint x: 505, endPoint y: 720, distance: 198.8
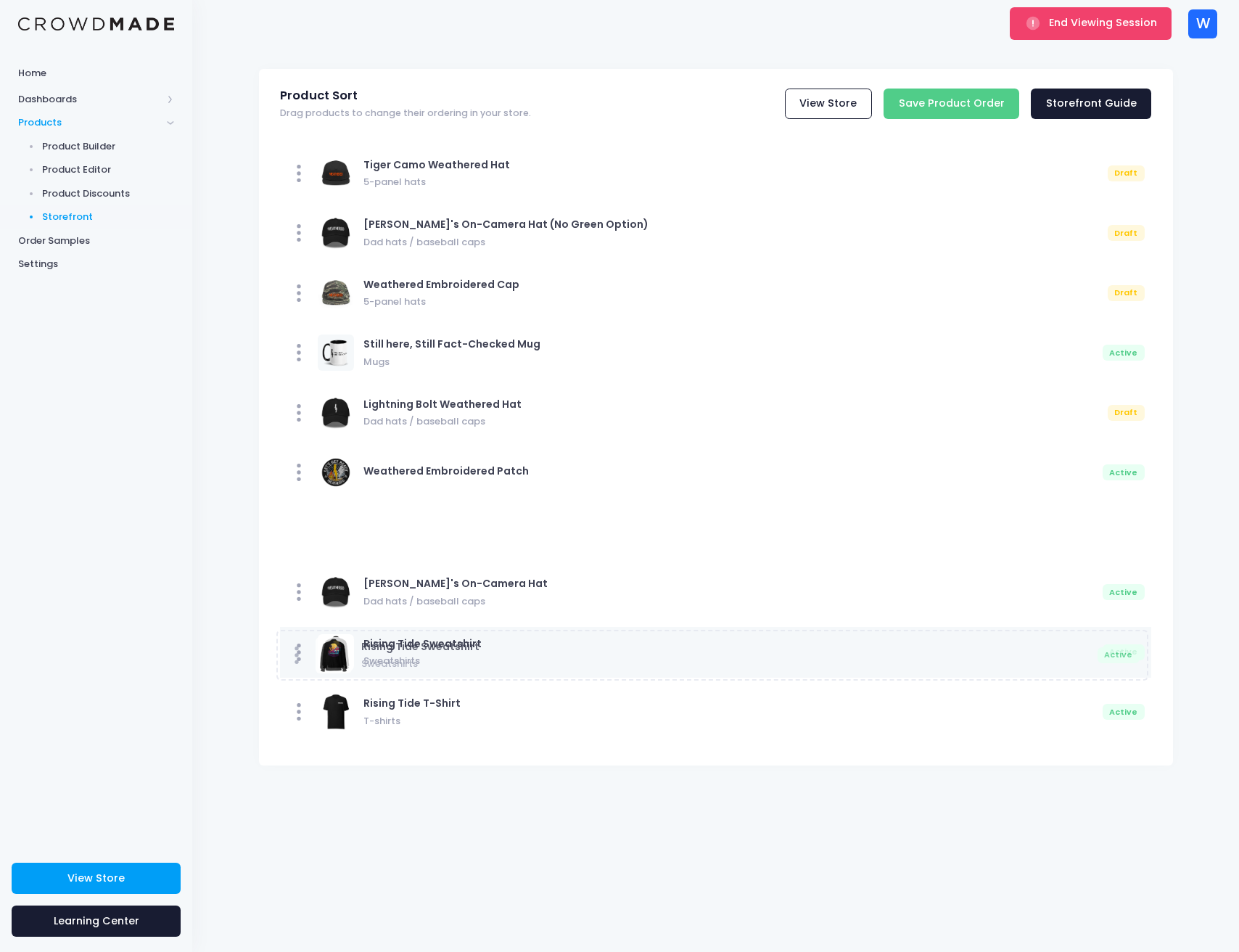
drag, startPoint x: 532, startPoint y: 526, endPoint x: 528, endPoint y: 654, distance: 128.5
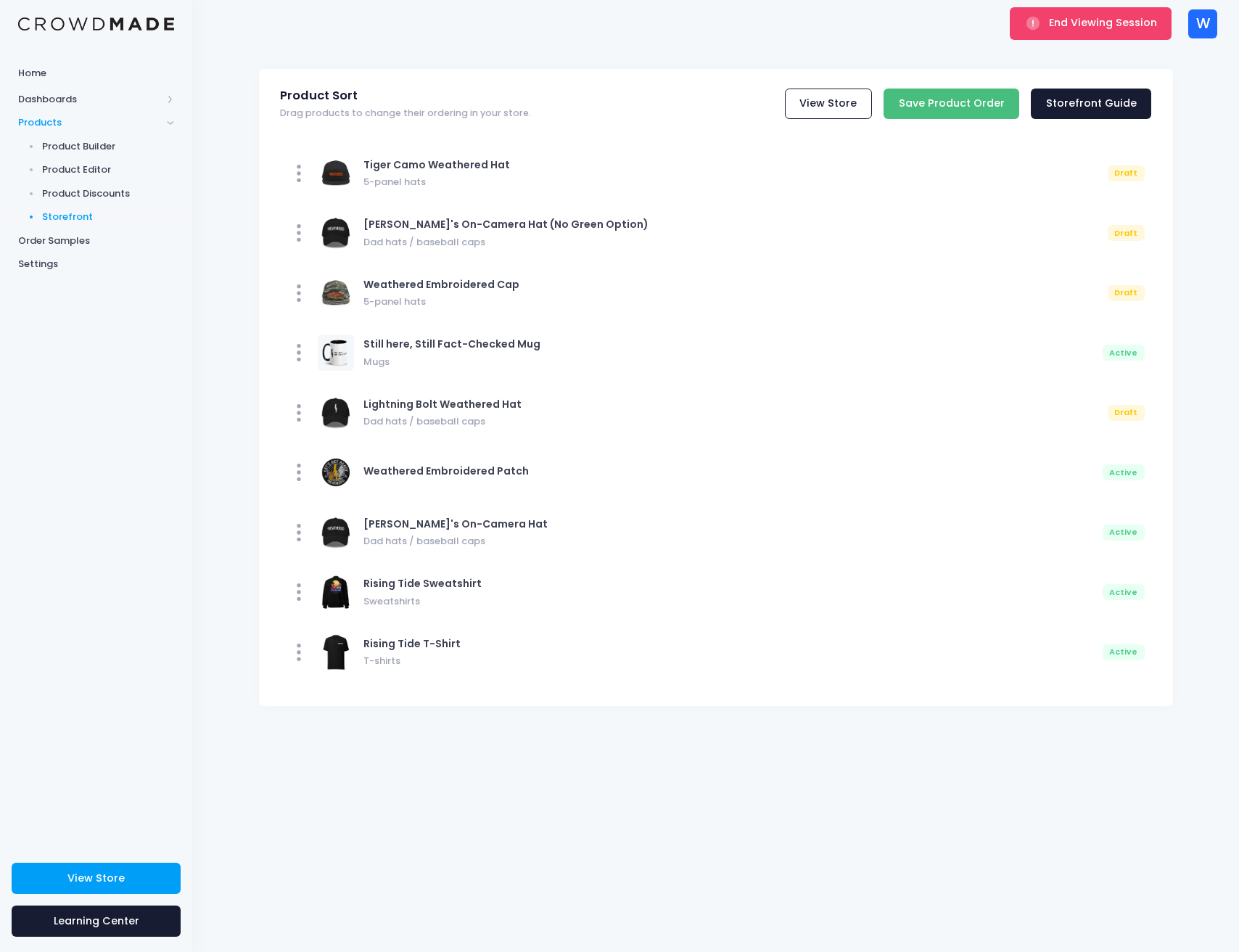
click at [930, 116] on input "Save Product Order" at bounding box center [952, 104] width 136 height 31
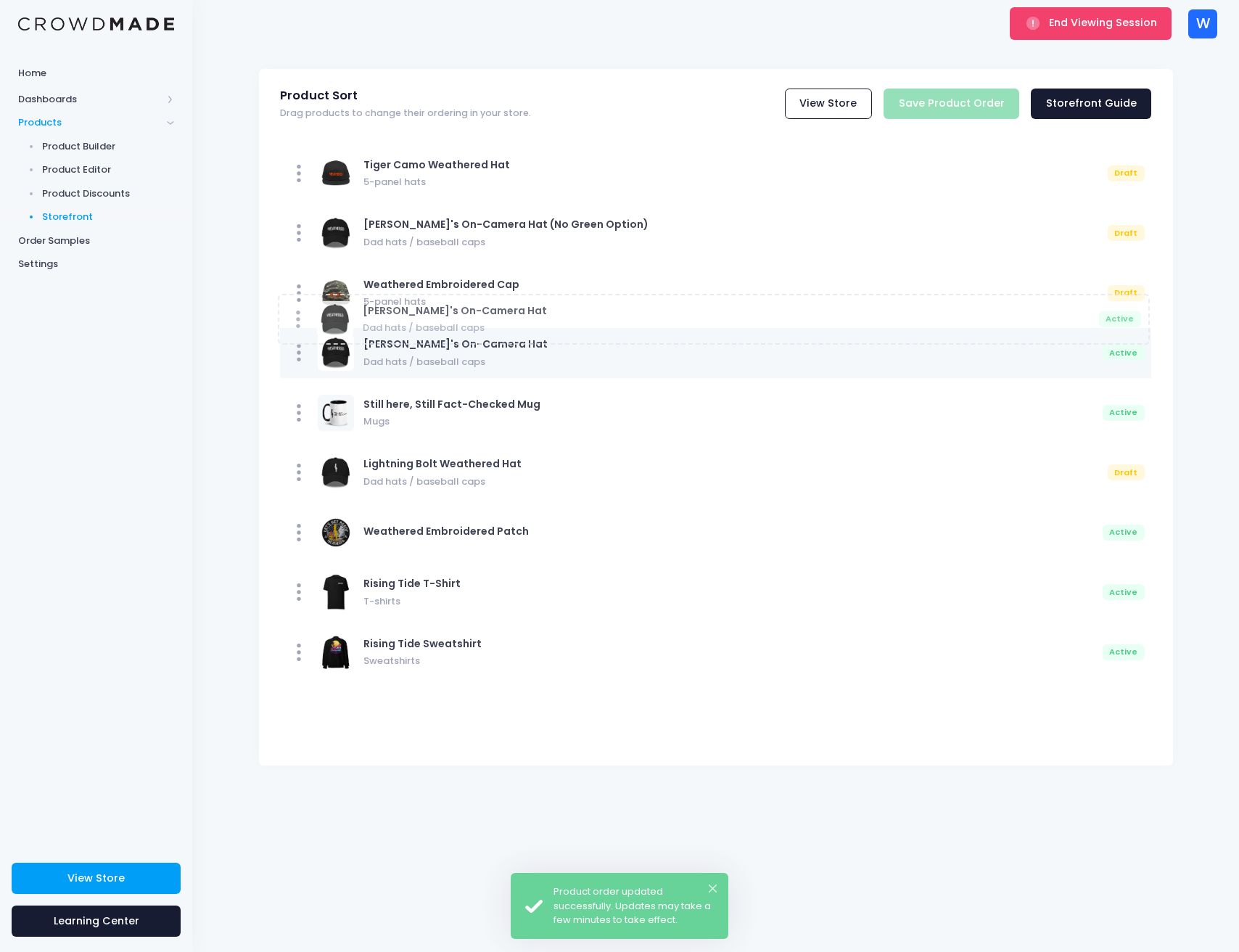
drag, startPoint x: 533, startPoint y: 663, endPoint x: 530, endPoint y: 330, distance: 333.0
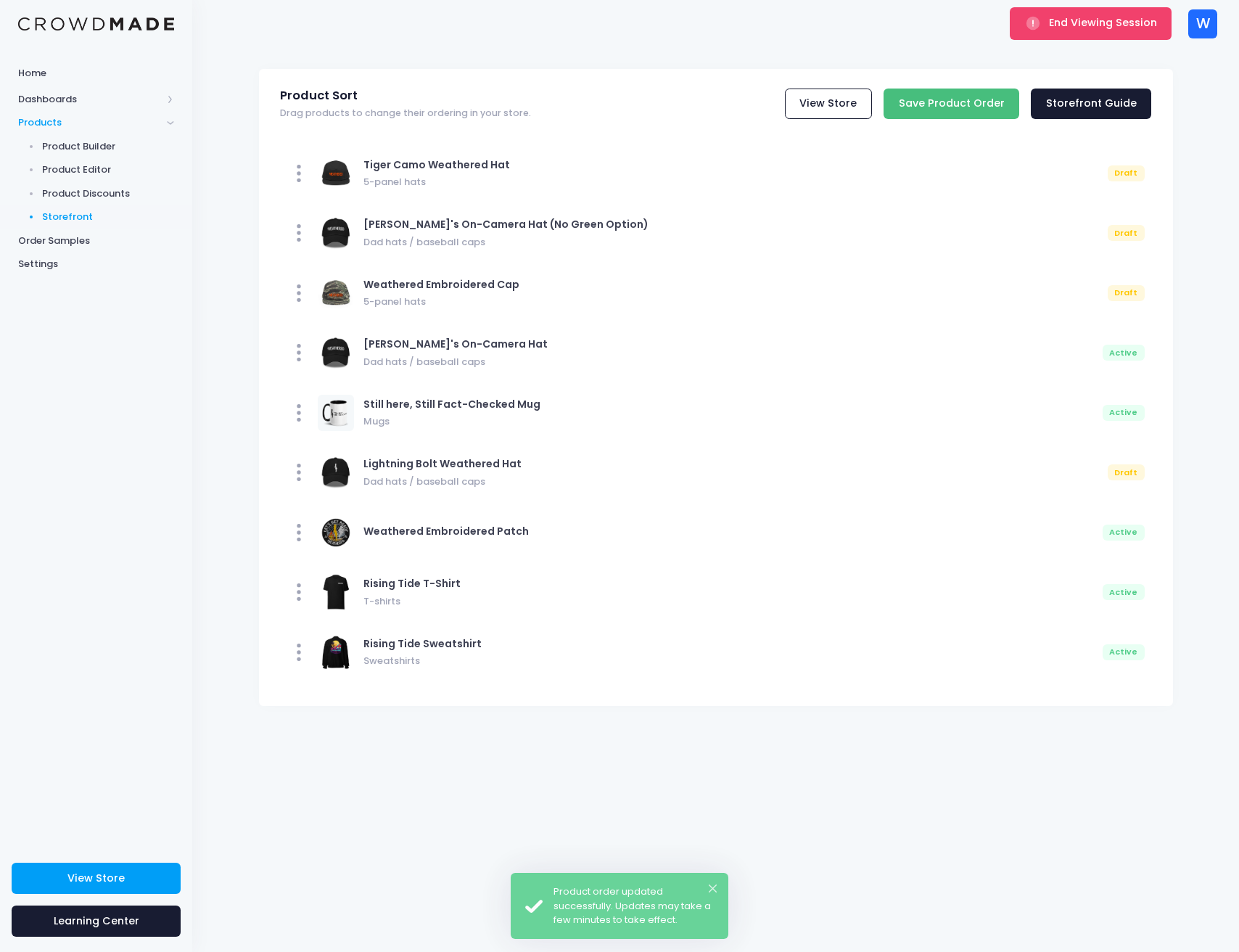
click at [955, 89] on input "Save Product Order" at bounding box center [952, 104] width 136 height 31
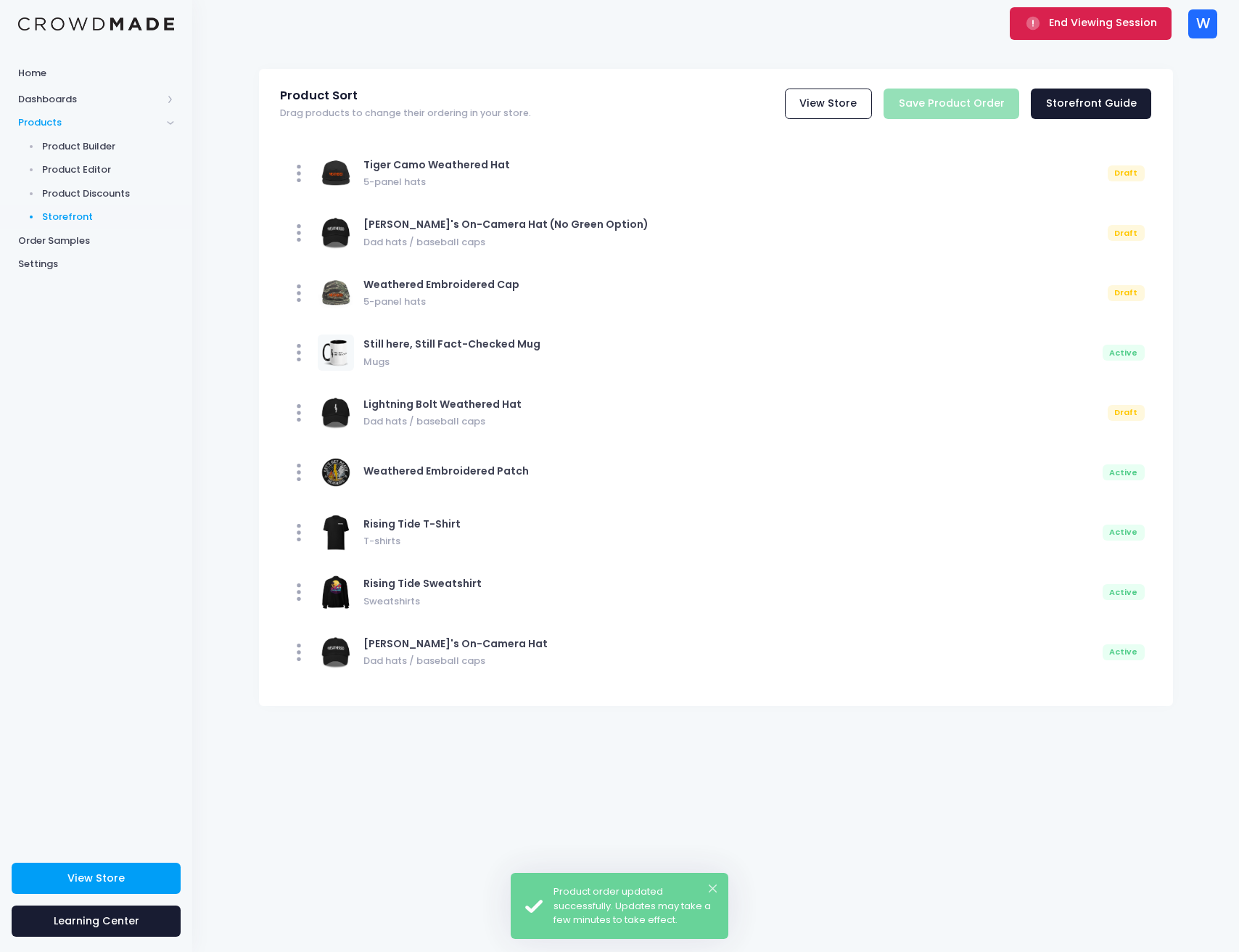
click at [1053, 15] on button "End Viewing Session" at bounding box center [1091, 23] width 162 height 32
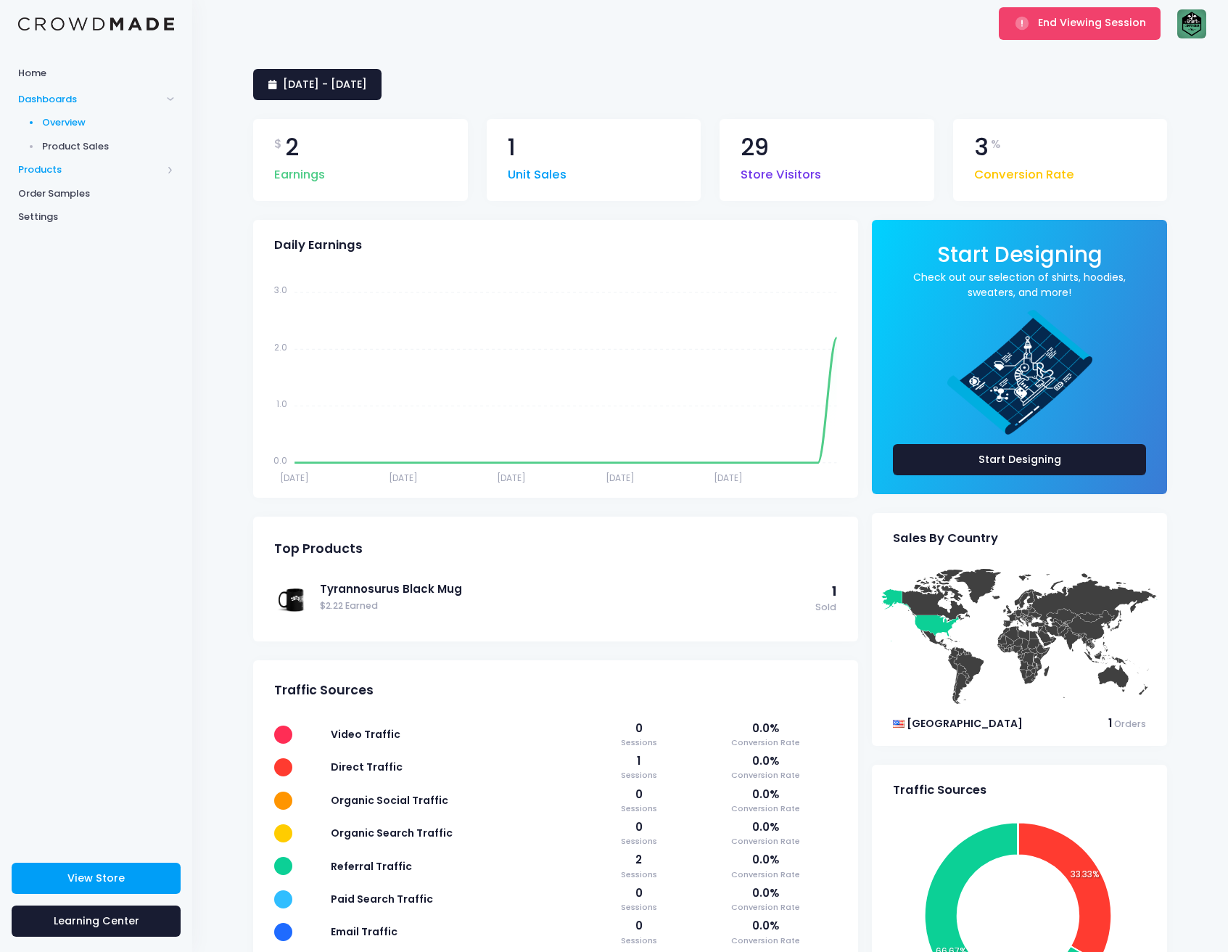
click at [66, 173] on span "Products" at bounding box center [90, 170] width 144 height 15
click at [64, 163] on span "Product Editor" at bounding box center [108, 170] width 133 height 15
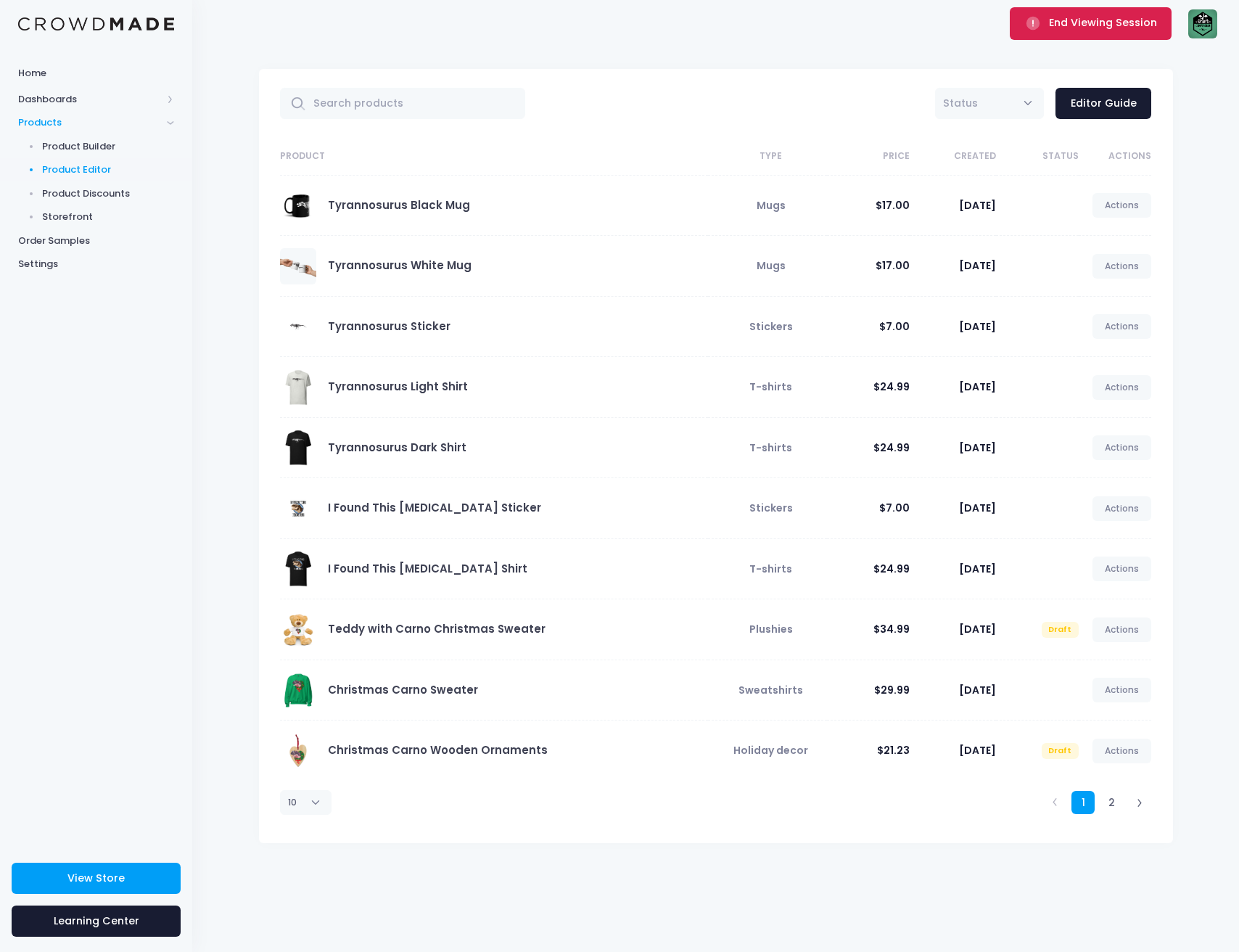
click at [1078, 26] on span "End Viewing Session" at bounding box center [1103, 22] width 108 height 15
